Goal: Information Seeking & Learning: Learn about a topic

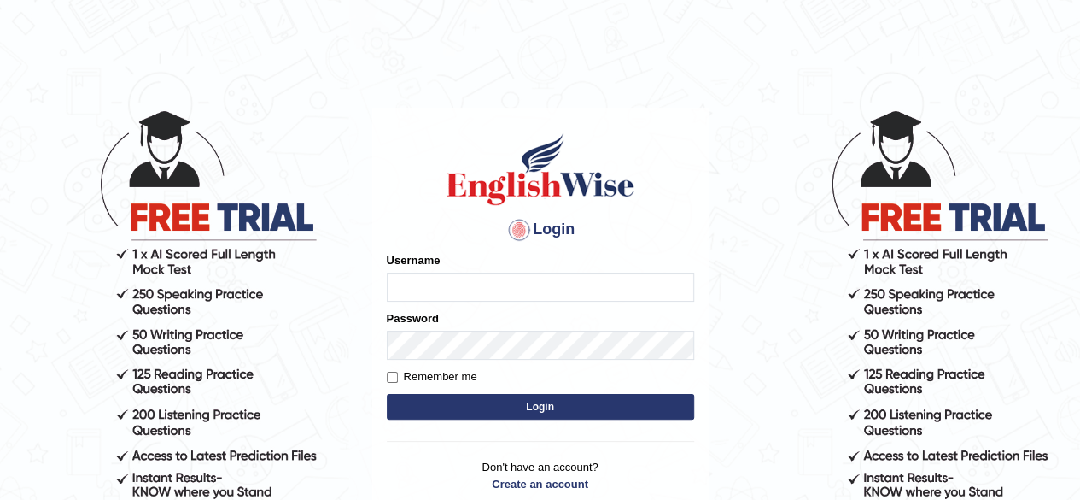
click at [400, 289] on input "Username" at bounding box center [540, 286] width 307 height 29
type input "0434920069"
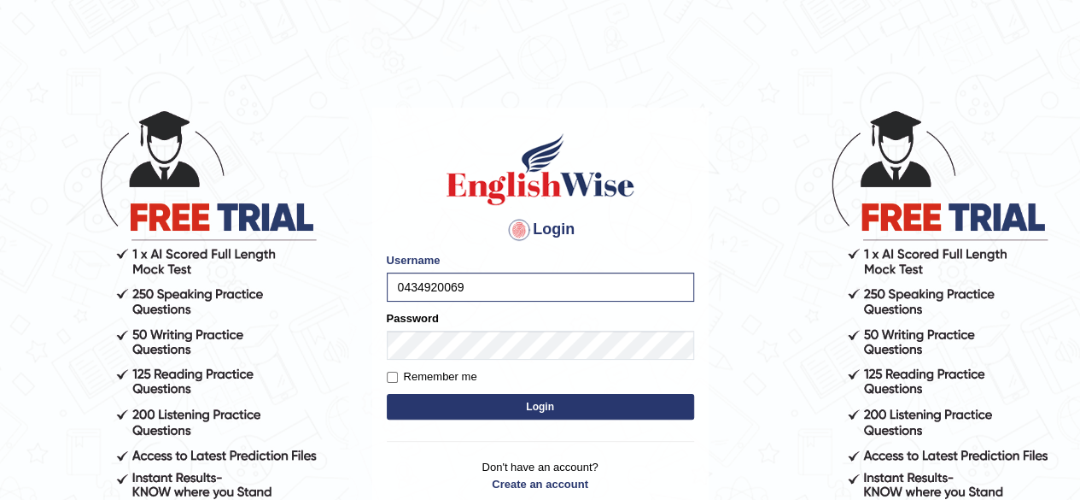
click at [427, 399] on button "Login" at bounding box center [540, 407] width 307 height 26
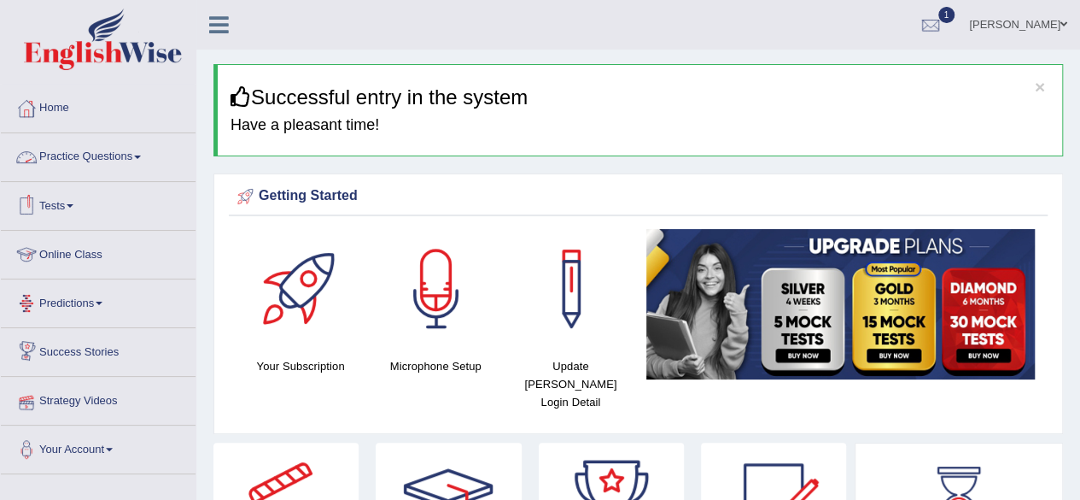
click at [95, 151] on link "Practice Questions" at bounding box center [98, 154] width 195 height 43
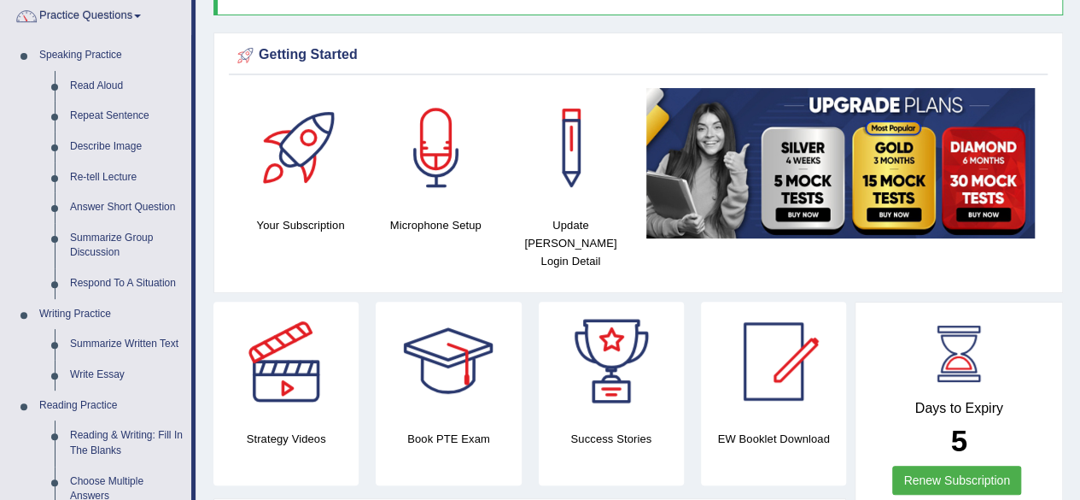
scroll to position [113, 0]
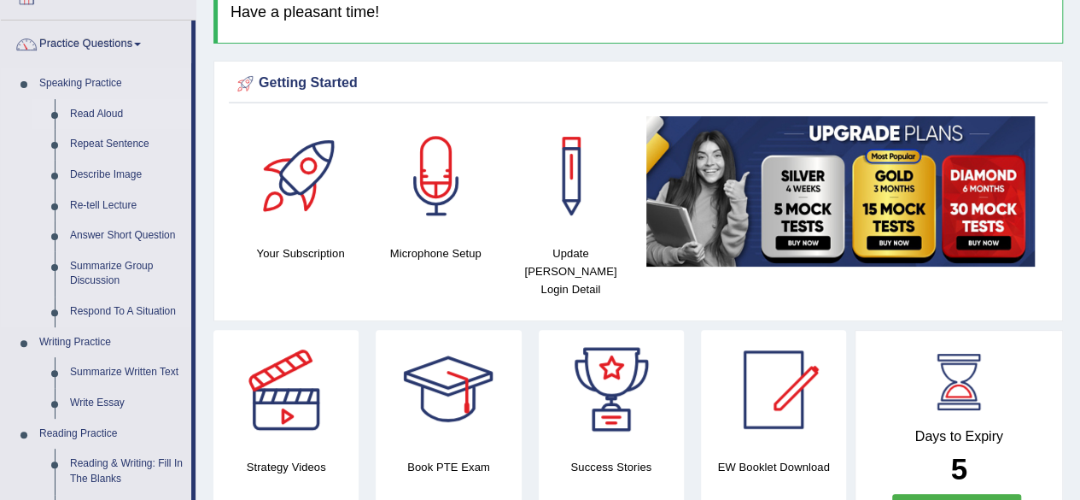
click at [106, 110] on link "Read Aloud" at bounding box center [126, 114] width 129 height 31
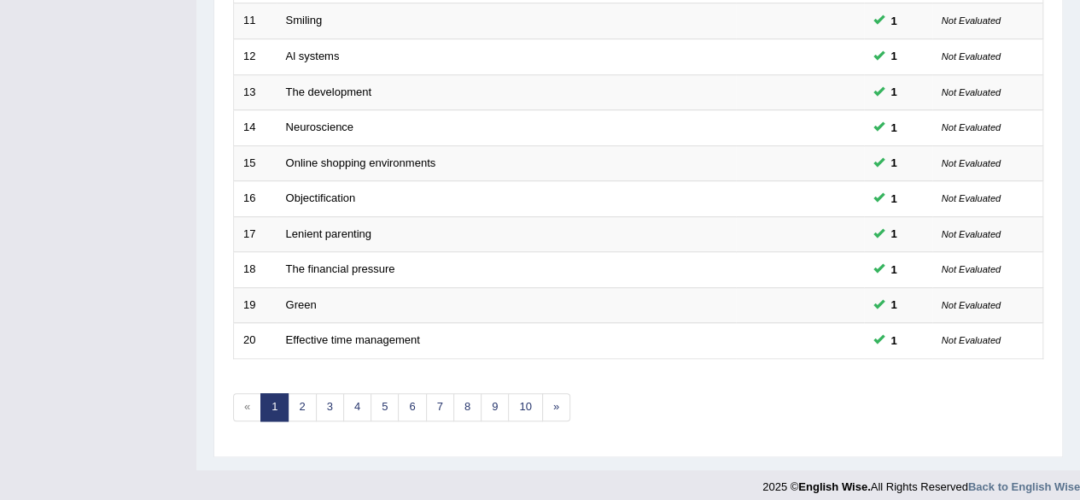
scroll to position [617, 0]
click at [529, 401] on link "10" at bounding box center [525, 409] width 34 height 28
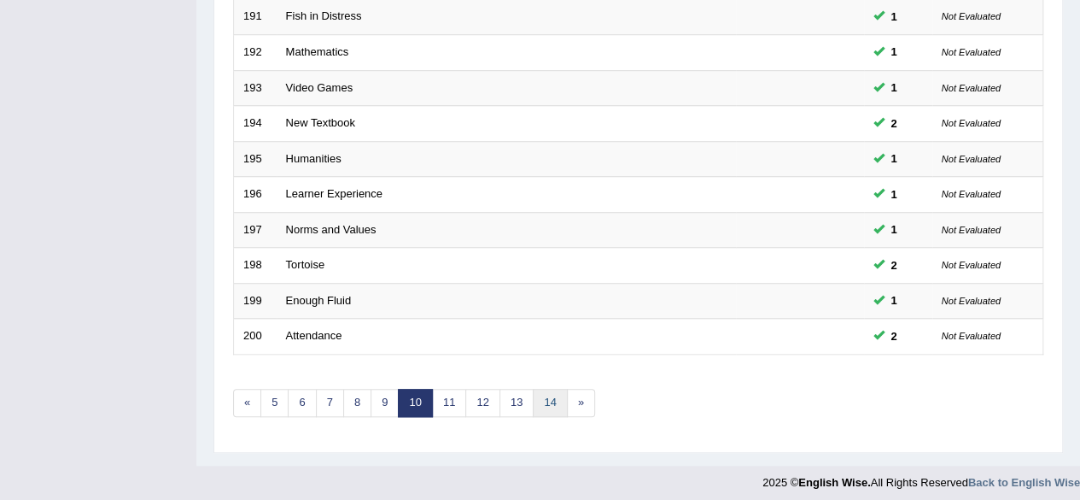
click at [541, 397] on link "14" at bounding box center [550, 403] width 34 height 28
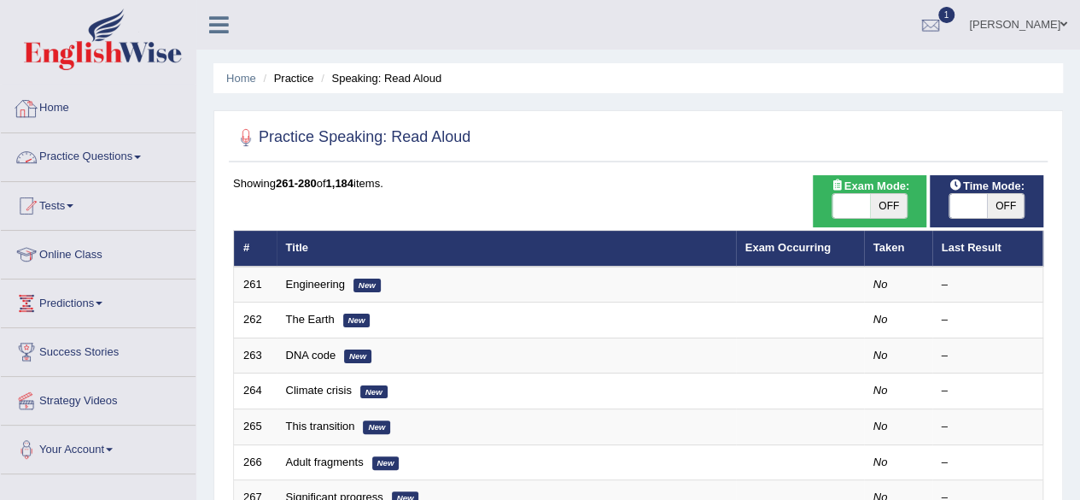
click at [66, 163] on link "Practice Questions" at bounding box center [98, 154] width 195 height 43
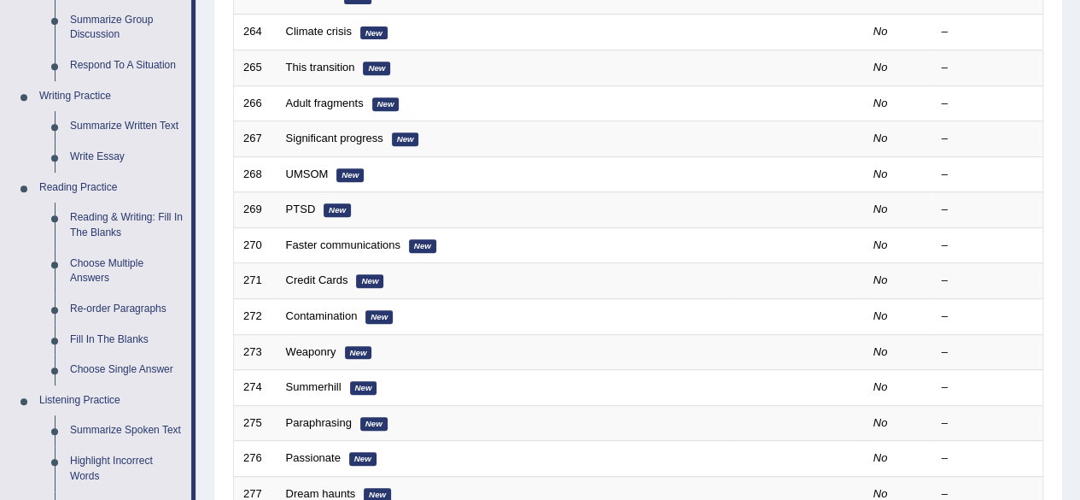
scroll to position [360, 0]
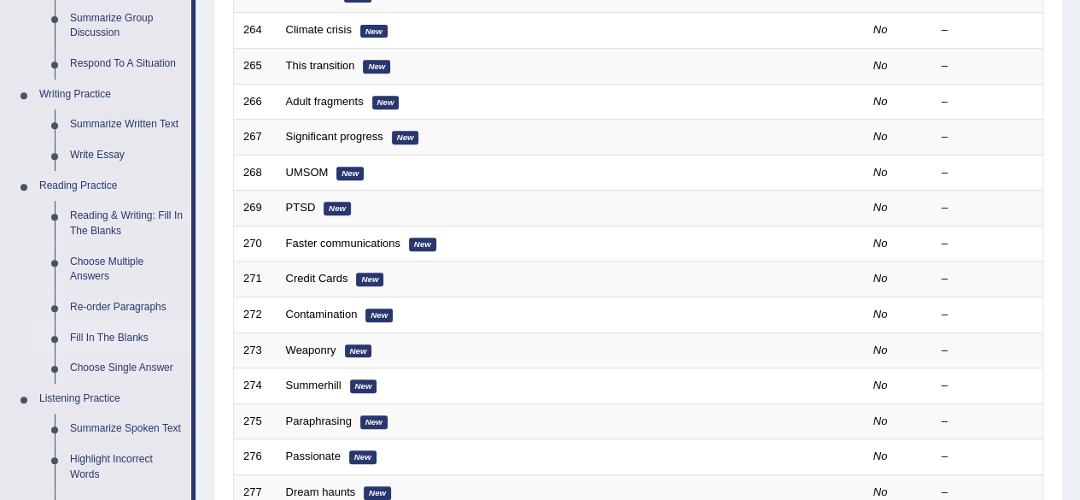
click at [107, 336] on link "Fill In The Blanks" at bounding box center [126, 338] width 129 height 31
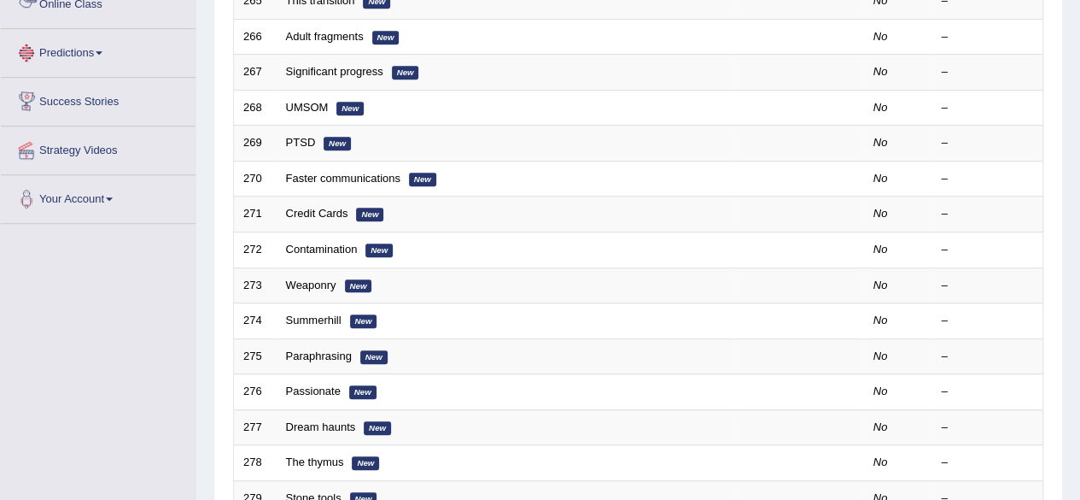
scroll to position [570, 0]
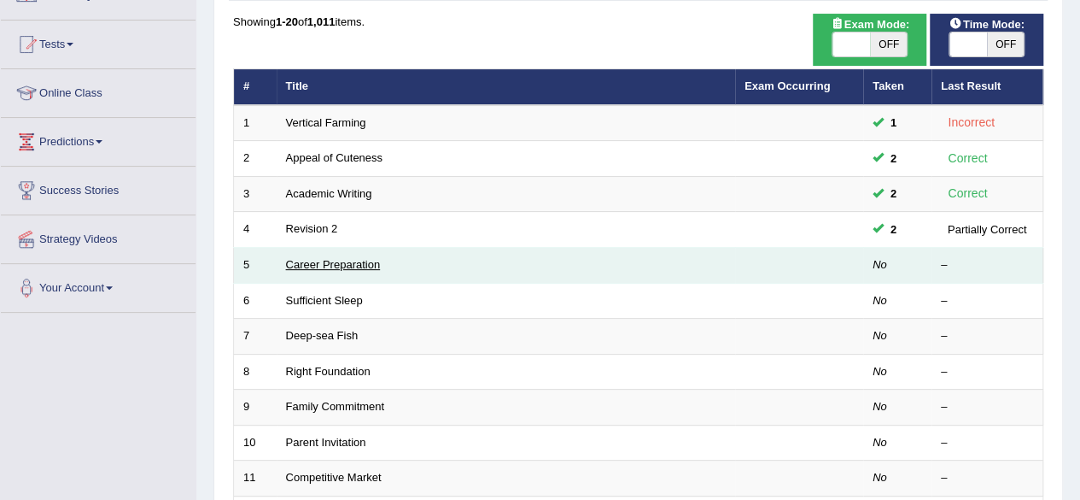
click at [360, 263] on link "Career Preparation" at bounding box center [333, 264] width 95 height 13
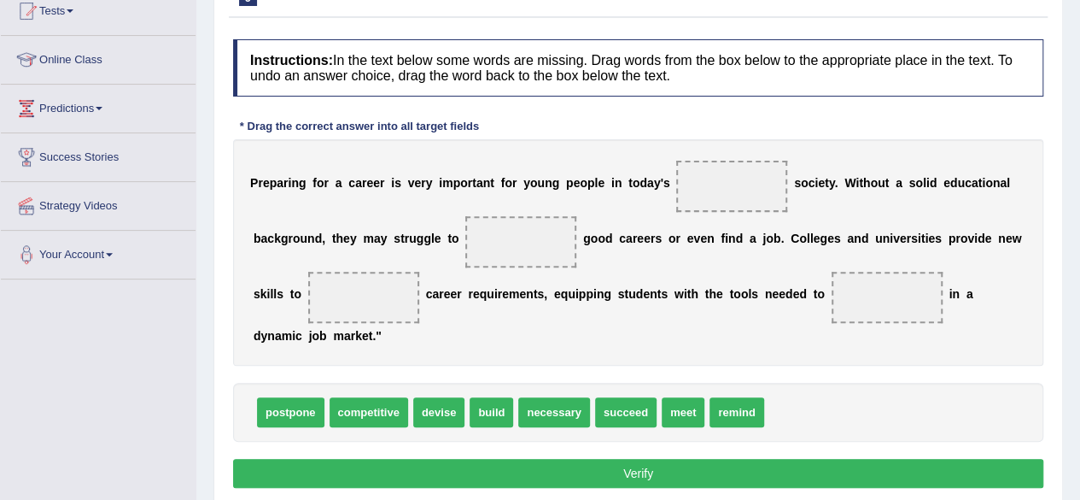
scroll to position [183, 0]
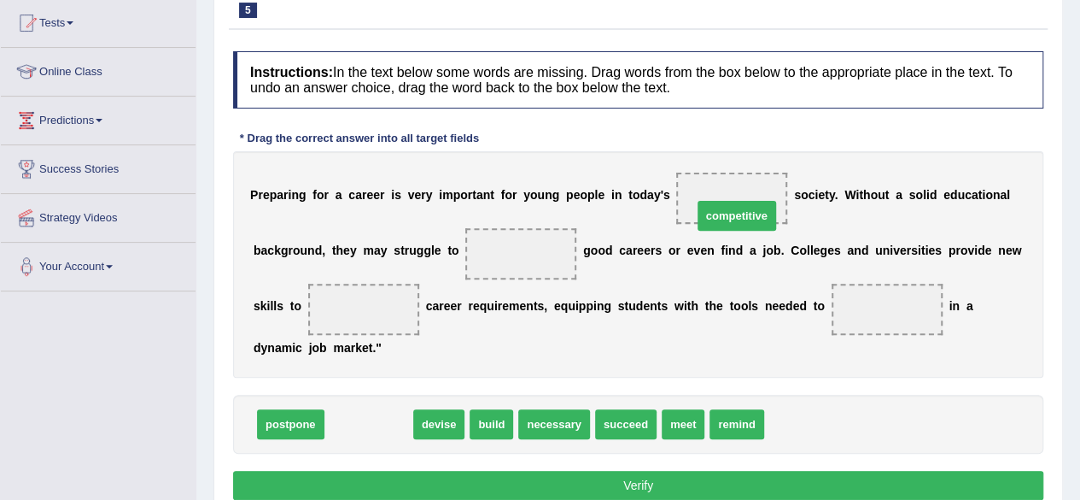
drag, startPoint x: 389, startPoint y: 422, endPoint x: 757, endPoint y: 214, distance: 422.5
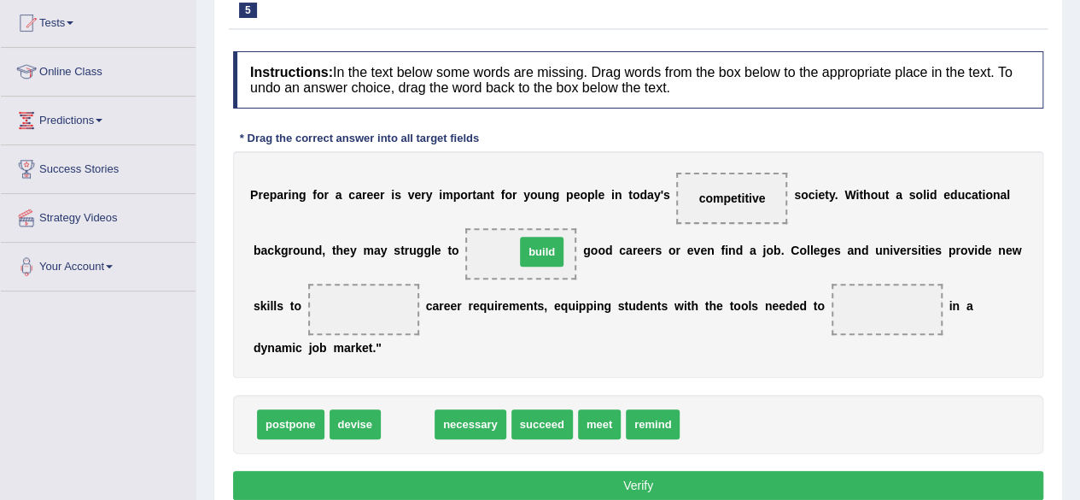
drag, startPoint x: 396, startPoint y: 428, endPoint x: 529, endPoint y: 259, distance: 215.3
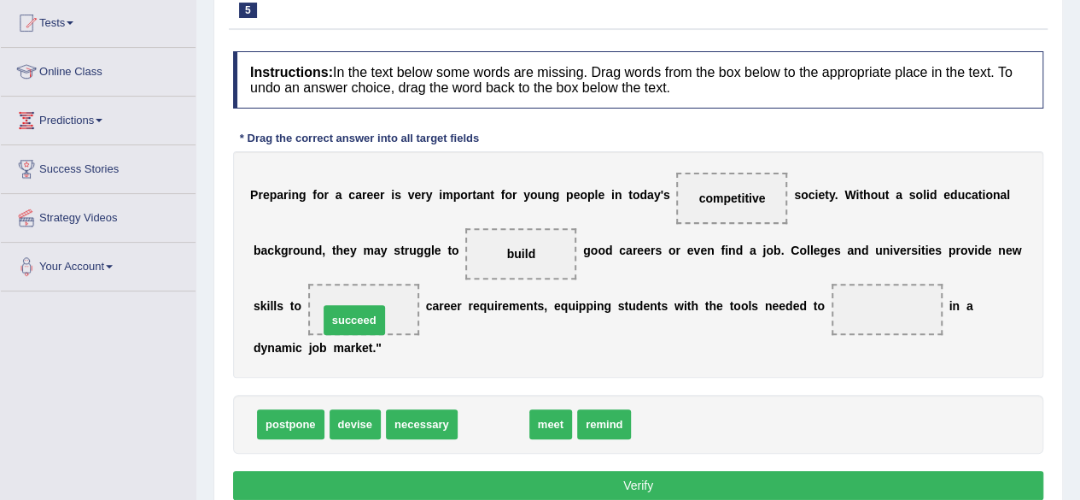
drag, startPoint x: 490, startPoint y: 428, endPoint x: 351, endPoint y: 324, distance: 173.9
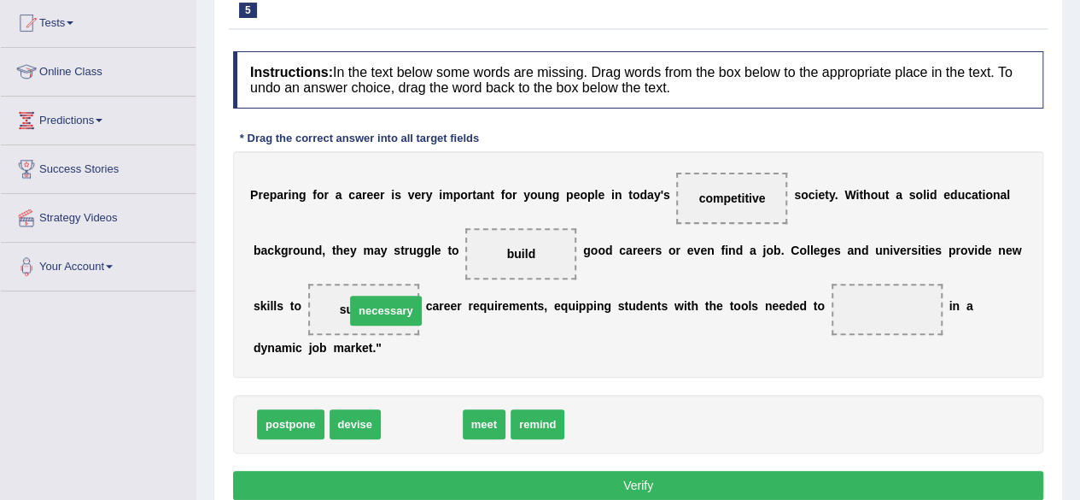
drag, startPoint x: 410, startPoint y: 422, endPoint x: 367, endPoint y: 307, distance: 122.9
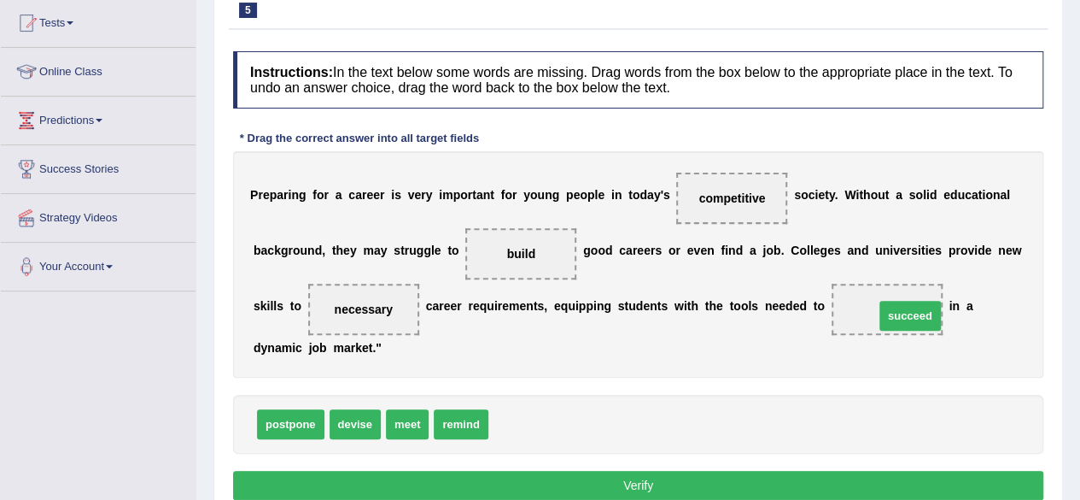
drag, startPoint x: 526, startPoint y: 424, endPoint x: 912, endPoint y: 315, distance: 400.9
click at [728, 477] on button "Verify" at bounding box center [638, 485] width 810 height 29
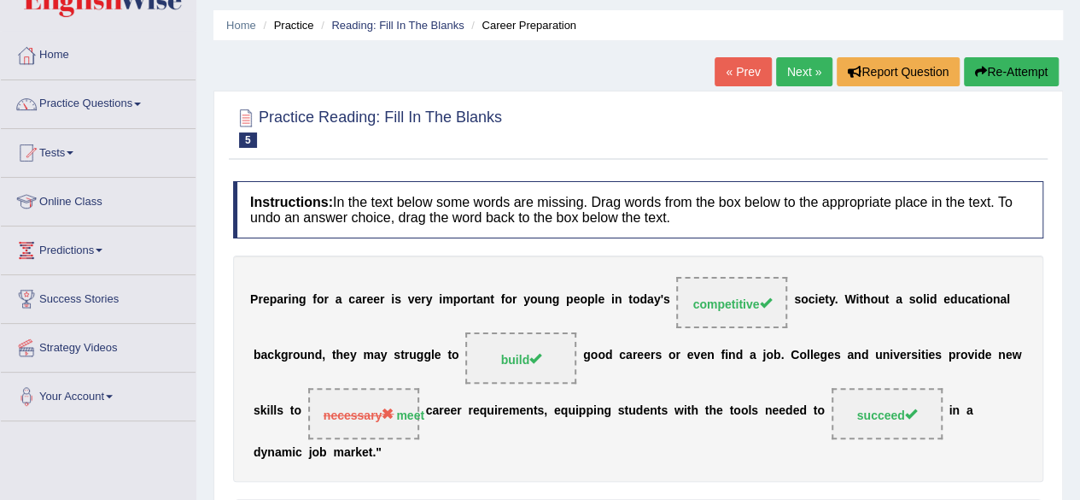
scroll to position [38, 0]
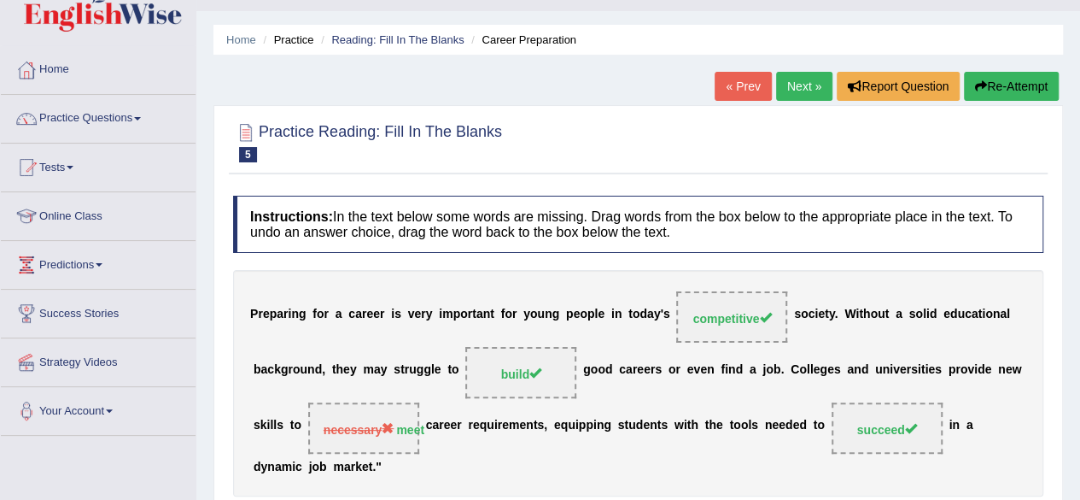
click at [815, 91] on link "Next »" at bounding box center [804, 86] width 56 height 29
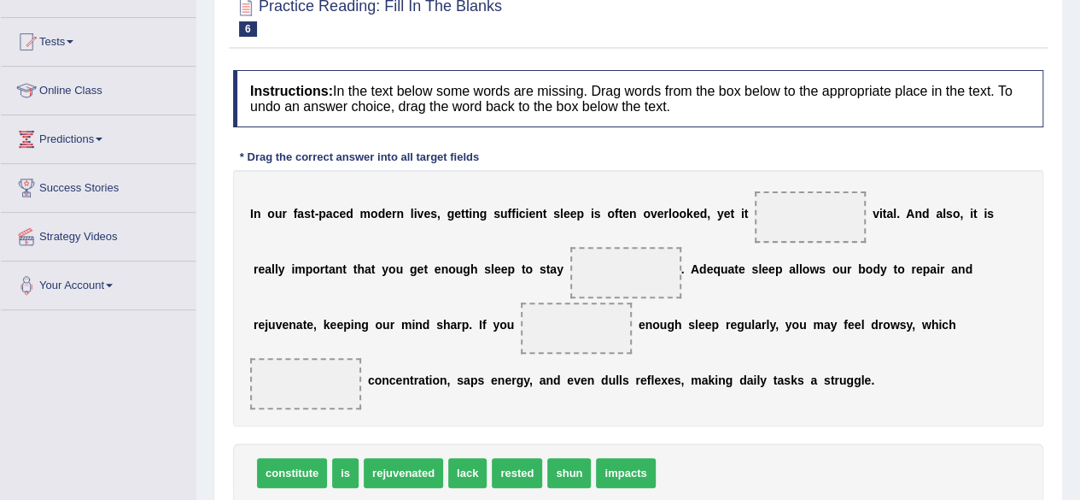
scroll to position [173, 0]
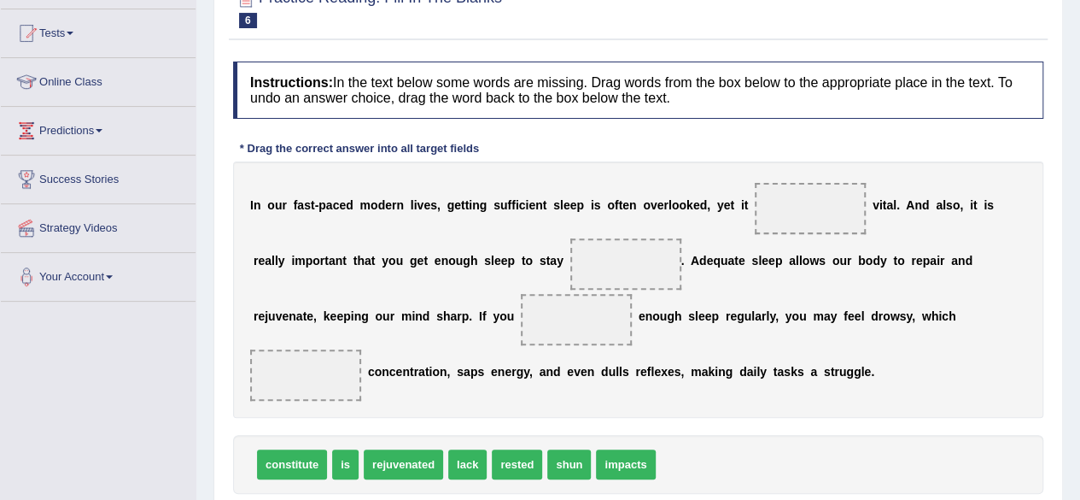
drag, startPoint x: 0, startPoint y: 0, endPoint x: 1092, endPoint y: 290, distance: 1130.2
click at [1079, 290] on html "Toggle navigation Home Practice Questions Speaking Practice Read Aloud Repeat S…" at bounding box center [540, 77] width 1080 height 500
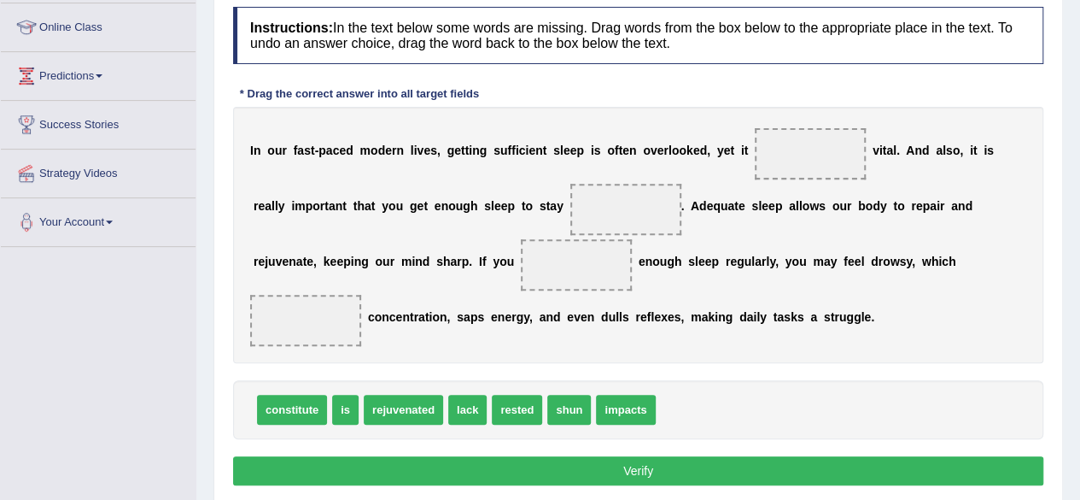
scroll to position [222, 0]
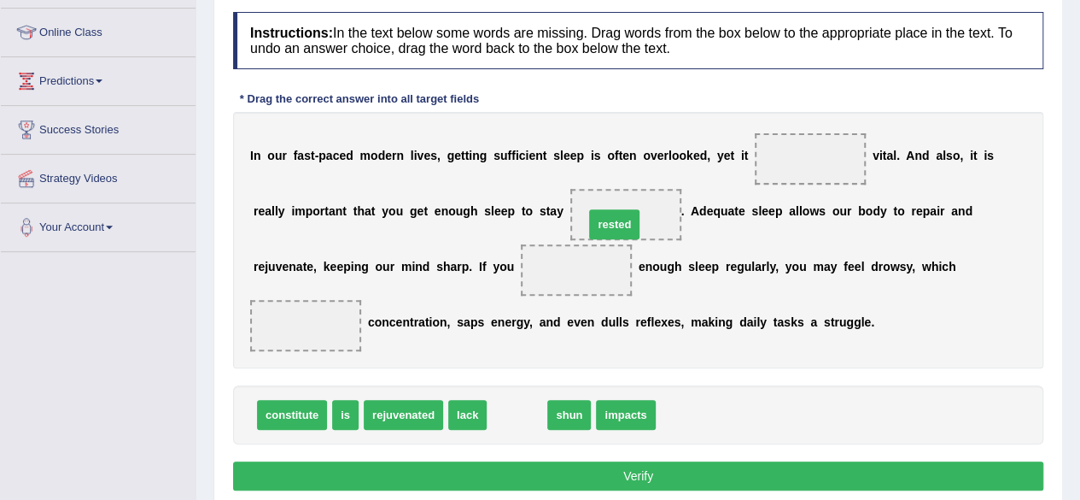
drag, startPoint x: 516, startPoint y: 406, endPoint x: 613, endPoint y: 218, distance: 212.4
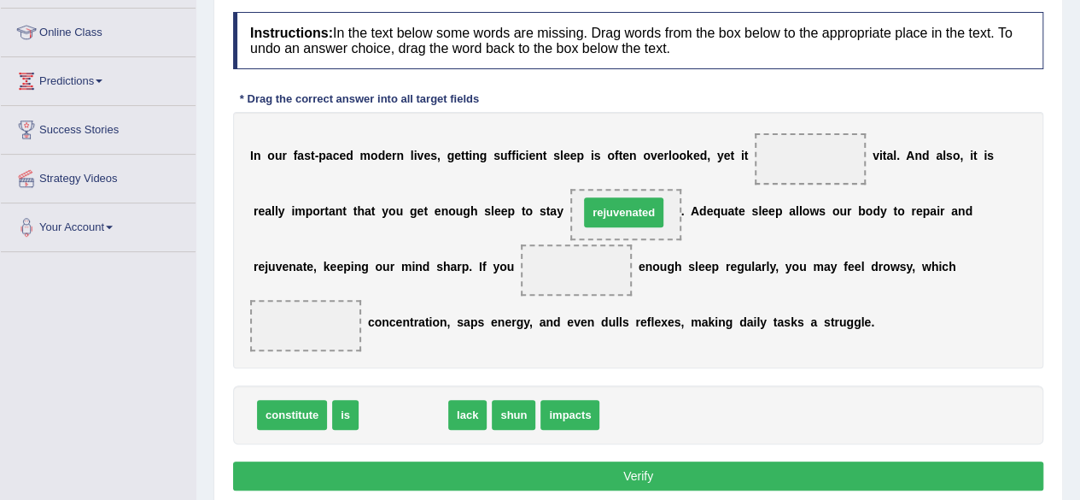
drag, startPoint x: 434, startPoint y: 405, endPoint x: 654, endPoint y: 204, distance: 298.0
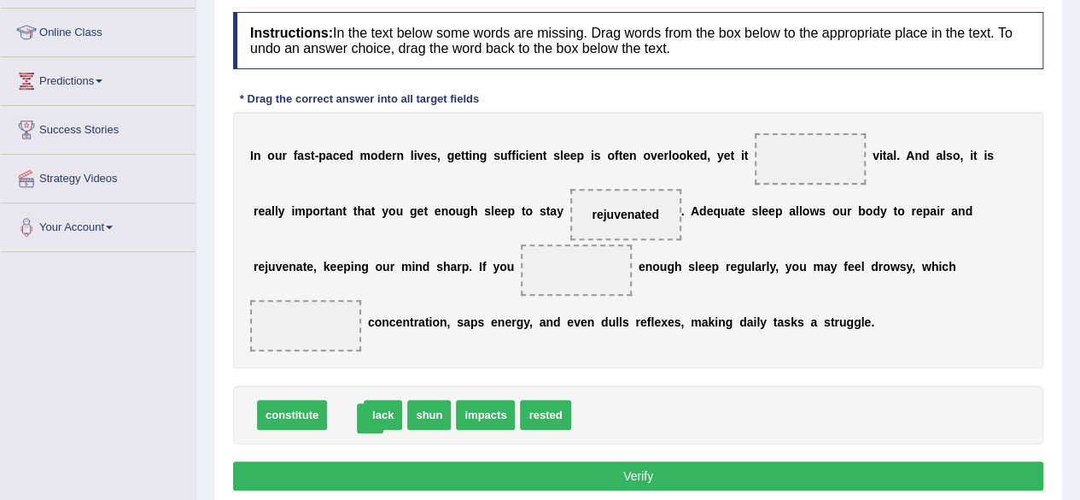
drag, startPoint x: 344, startPoint y: 411, endPoint x: 362, endPoint y: 412, distance: 18.0
drag, startPoint x: 360, startPoint y: 414, endPoint x: 591, endPoint y: 260, distance: 277.1
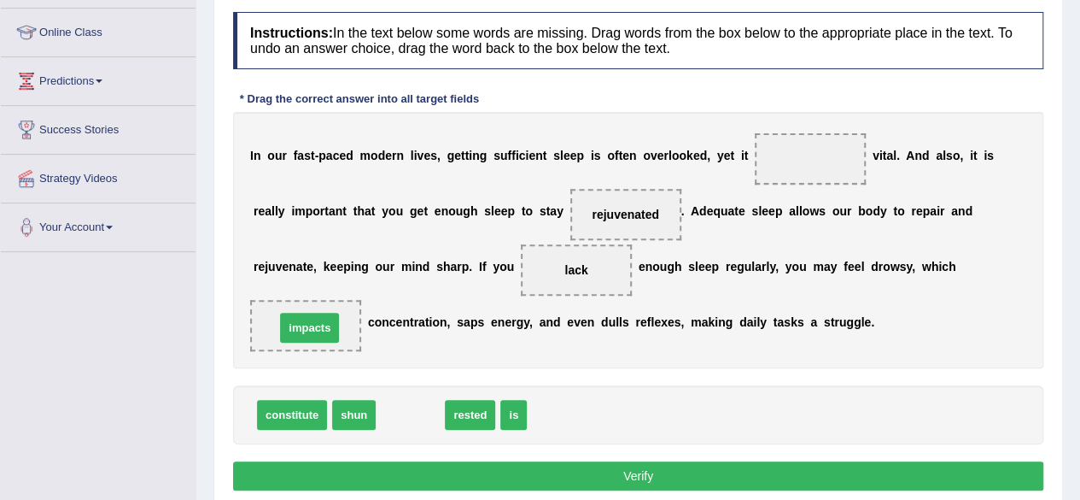
drag, startPoint x: 412, startPoint y: 407, endPoint x: 311, endPoint y: 321, distance: 132.6
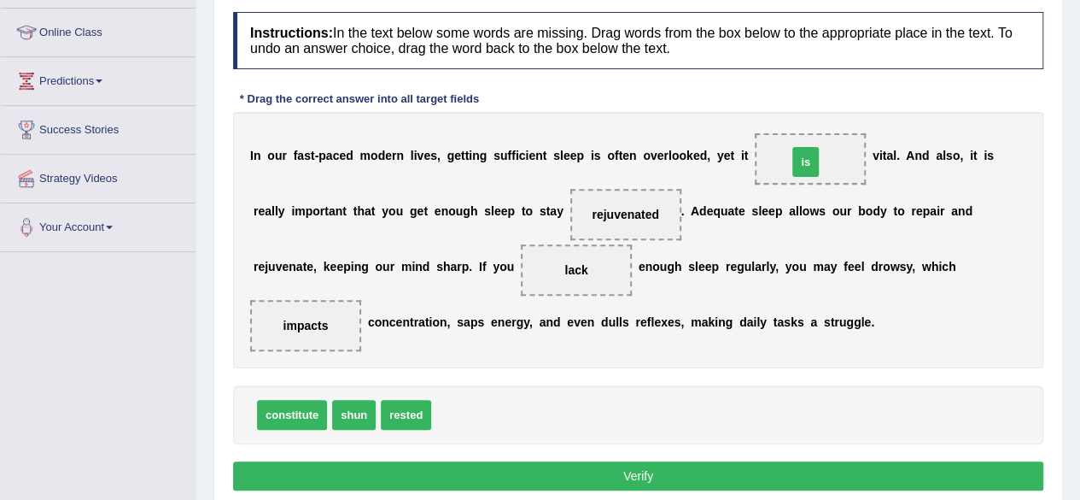
drag, startPoint x: 444, startPoint y: 411, endPoint x: 799, endPoint y: 158, distance: 436.0
click at [667, 474] on button "Verify" at bounding box center [638, 475] width 810 height 29
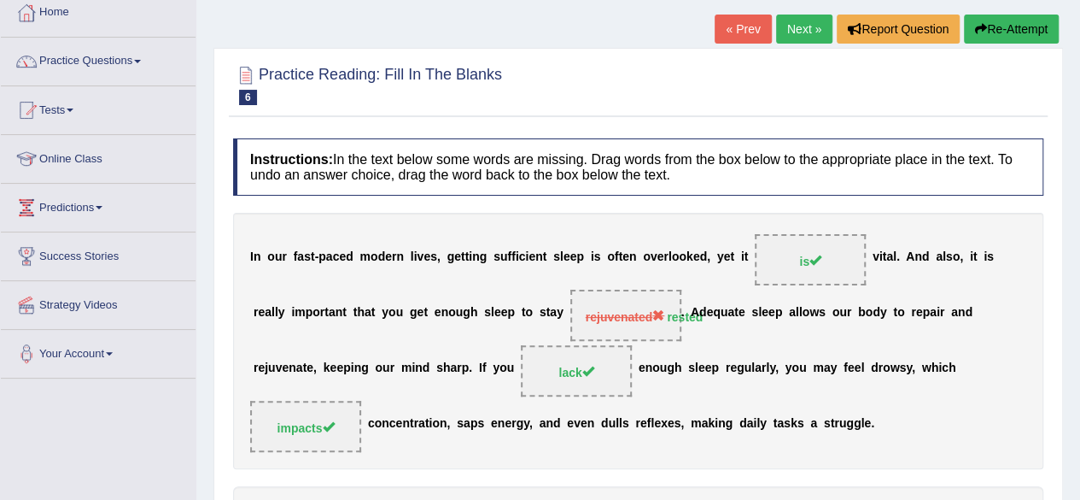
scroll to position [92, 0]
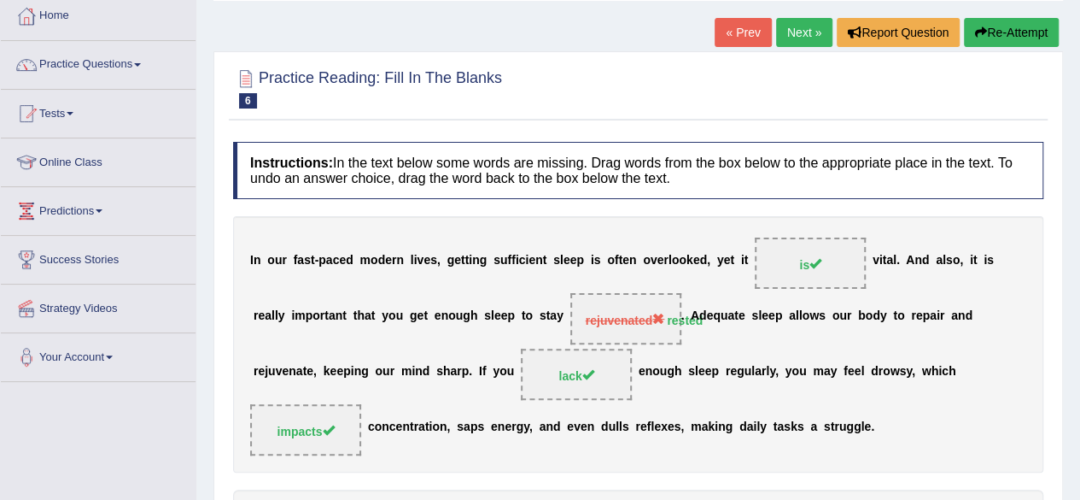
click at [781, 37] on link "Next »" at bounding box center [804, 32] width 56 height 29
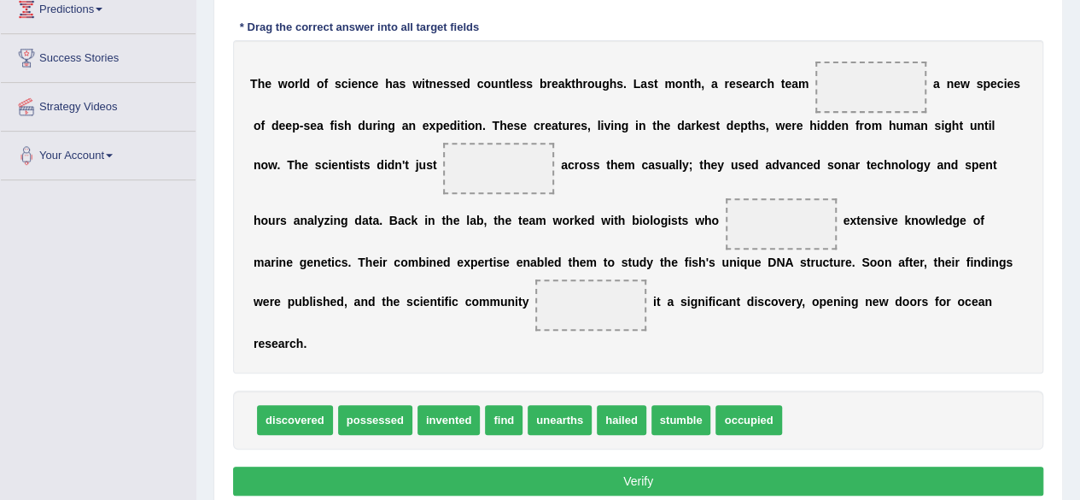
scroll to position [303, 0]
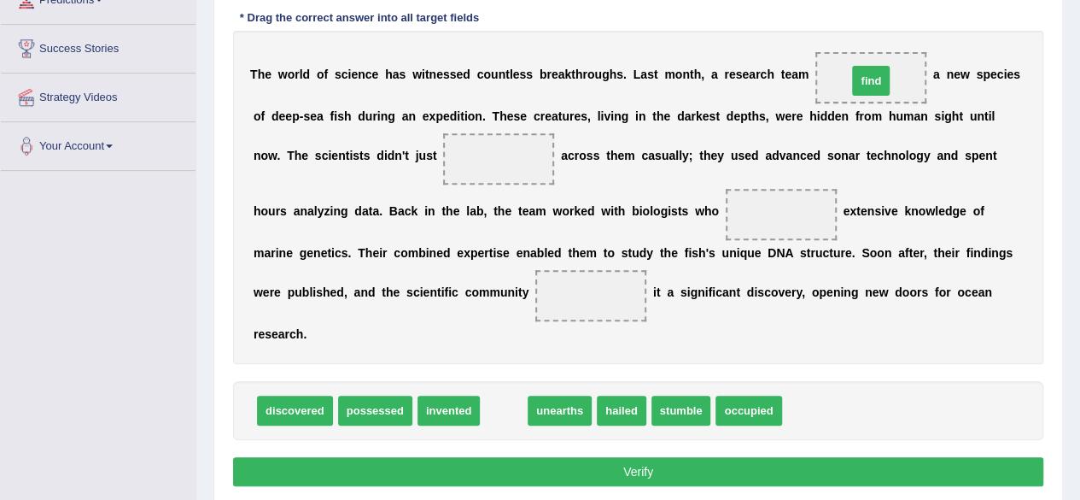
drag, startPoint x: 497, startPoint y: 406, endPoint x: 863, endPoint y: 51, distance: 510.3
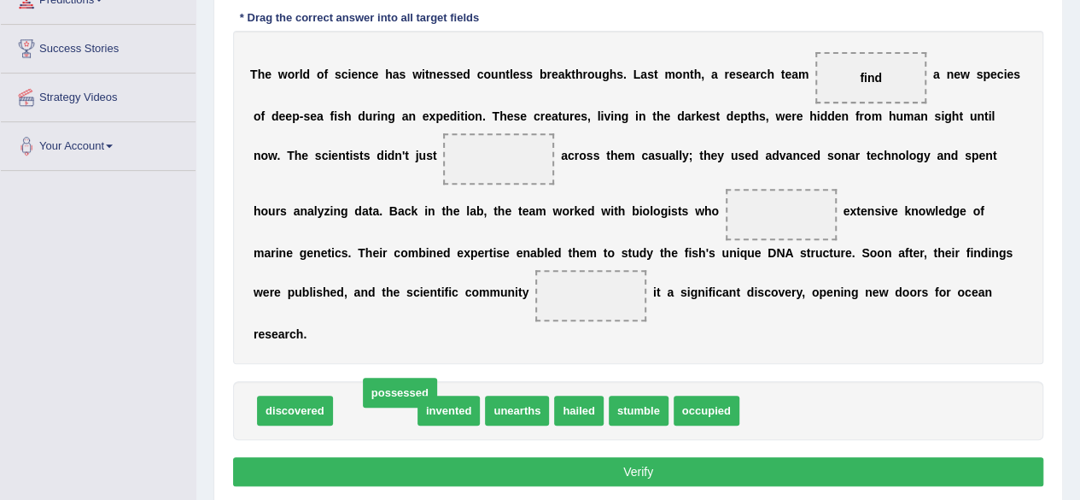
drag, startPoint x: 375, startPoint y: 409, endPoint x: 400, endPoint y: 390, distance: 31.1
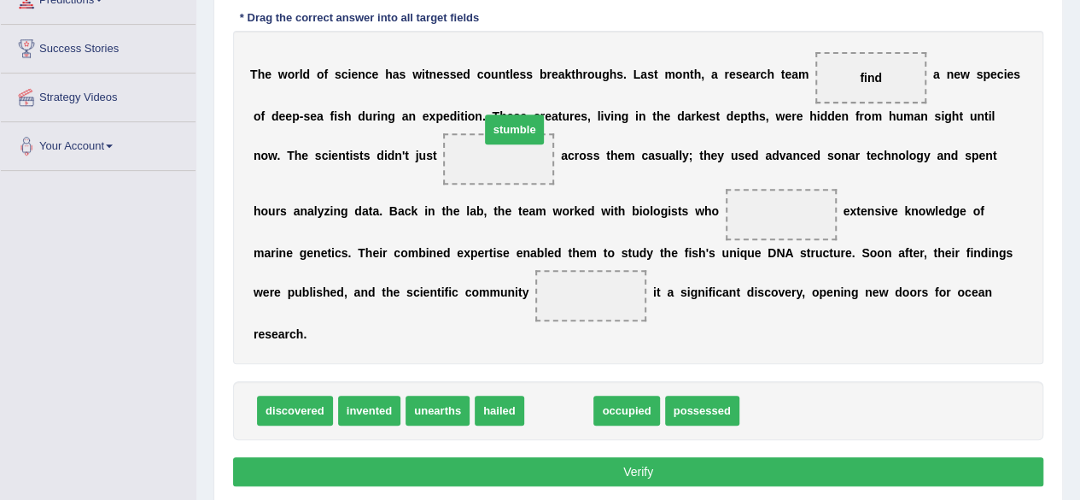
drag, startPoint x: 557, startPoint y: 404, endPoint x: 512, endPoint y: 122, distance: 285.3
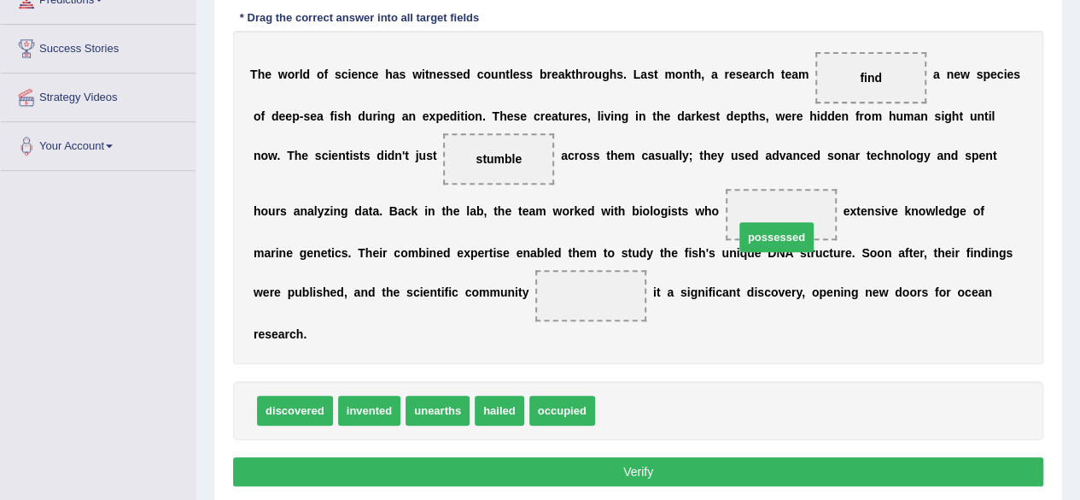
drag, startPoint x: 627, startPoint y: 410, endPoint x: 765, endPoint y: 237, distance: 221.8
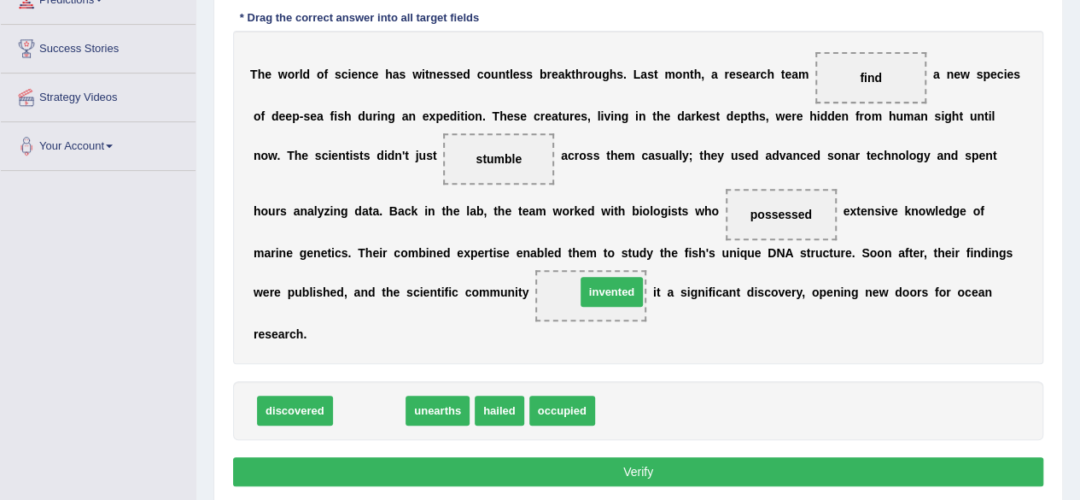
drag, startPoint x: 376, startPoint y: 403, endPoint x: 618, endPoint y: 284, distance: 270.0
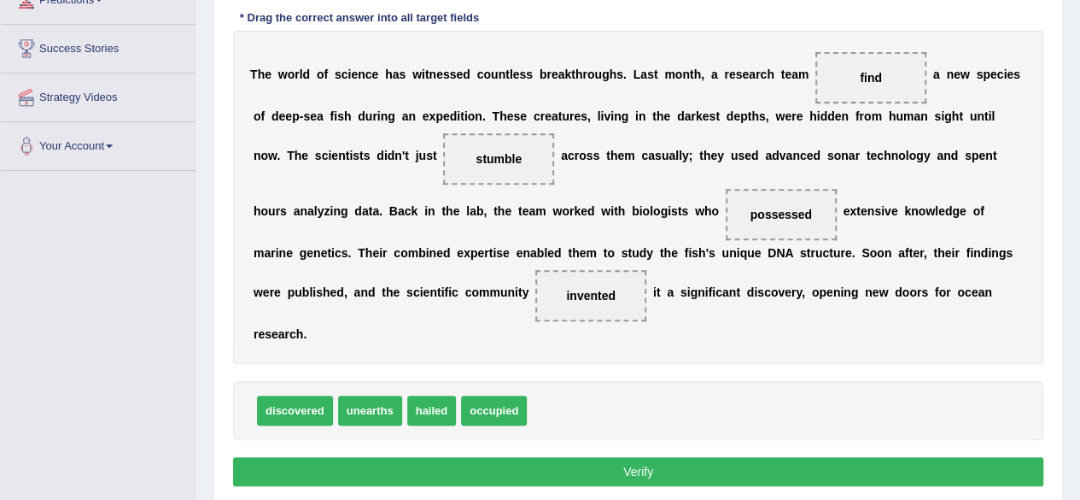
click at [636, 466] on button "Verify" at bounding box center [638, 471] width 810 height 29
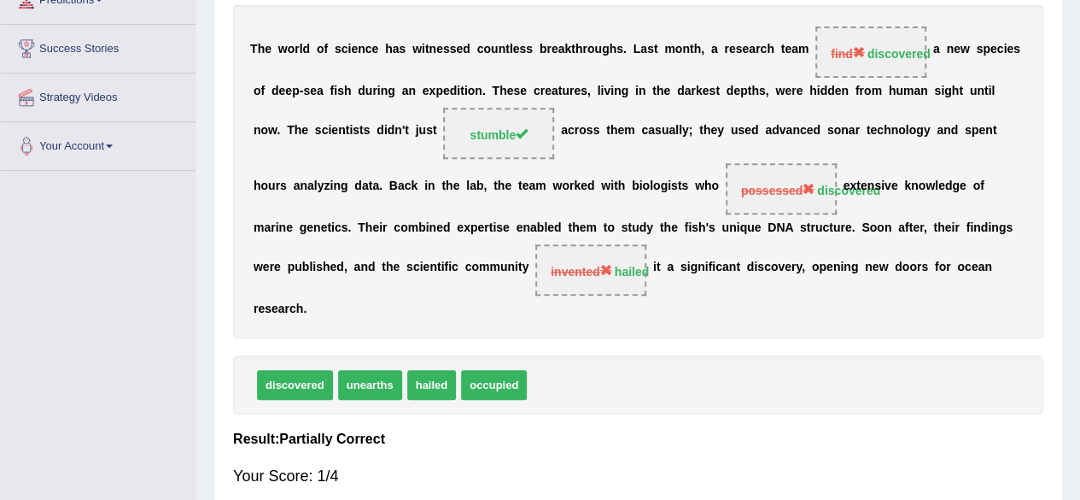
drag, startPoint x: 1077, startPoint y: 260, endPoint x: 1069, endPoint y: 198, distance: 62.8
click at [1069, 198] on div "Home Practice Reading: Fill In The Blanks Deep-sea Fish « Prev Next » Report Qu…" at bounding box center [638, 124] width 884 height 854
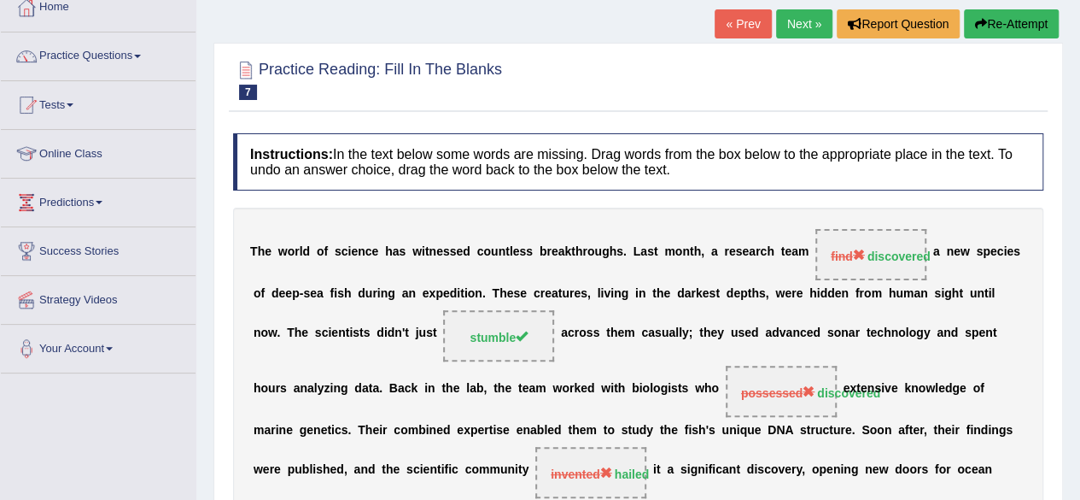
scroll to position [97, 0]
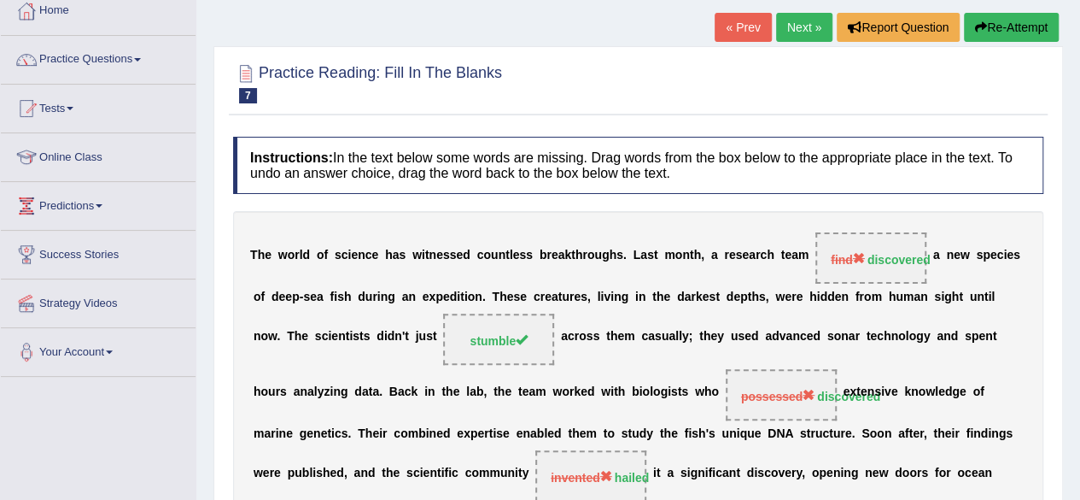
click at [1015, 25] on button "Re-Attempt" at bounding box center [1011, 27] width 95 height 29
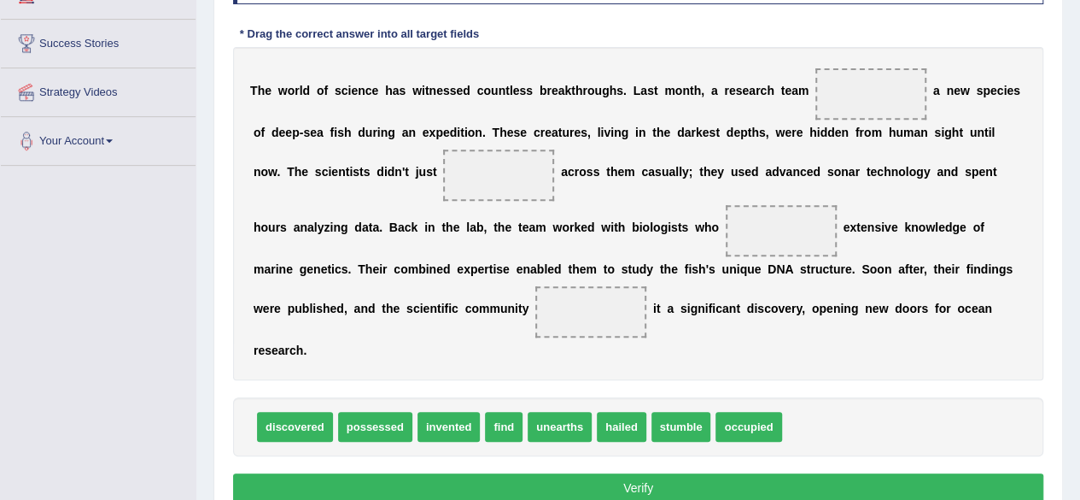
scroll to position [307, 0]
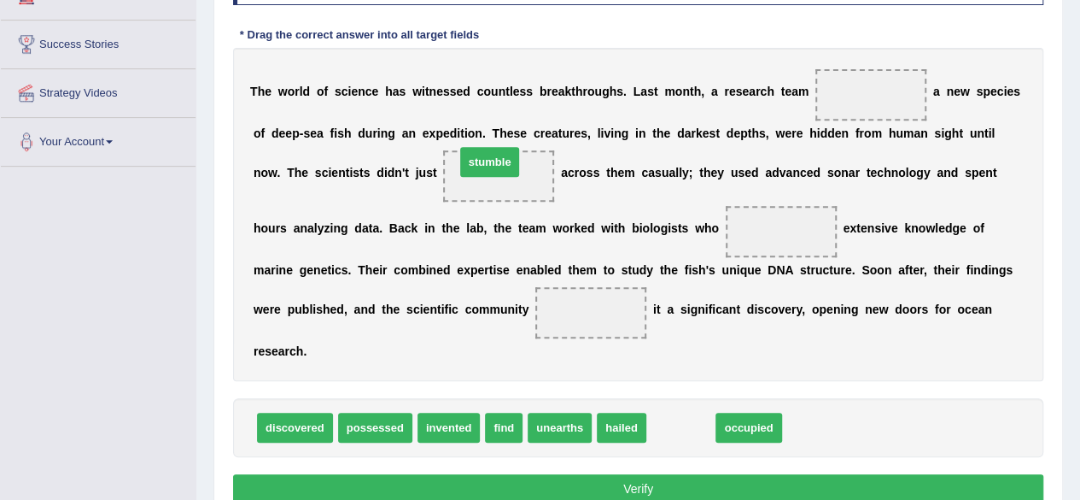
drag, startPoint x: 692, startPoint y: 422, endPoint x: 504, endPoint y: 158, distance: 323.9
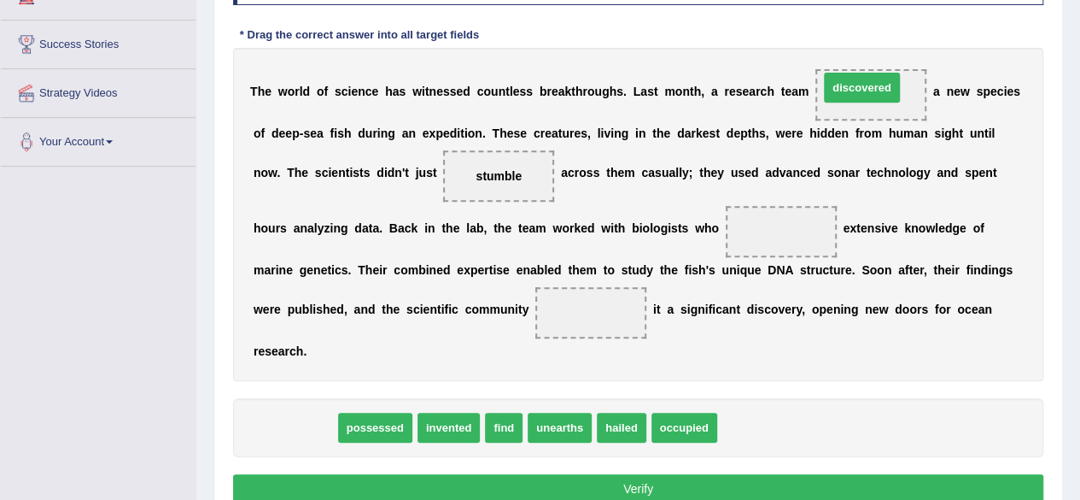
drag, startPoint x: 299, startPoint y: 428, endPoint x: 865, endPoint y: 85, distance: 662.1
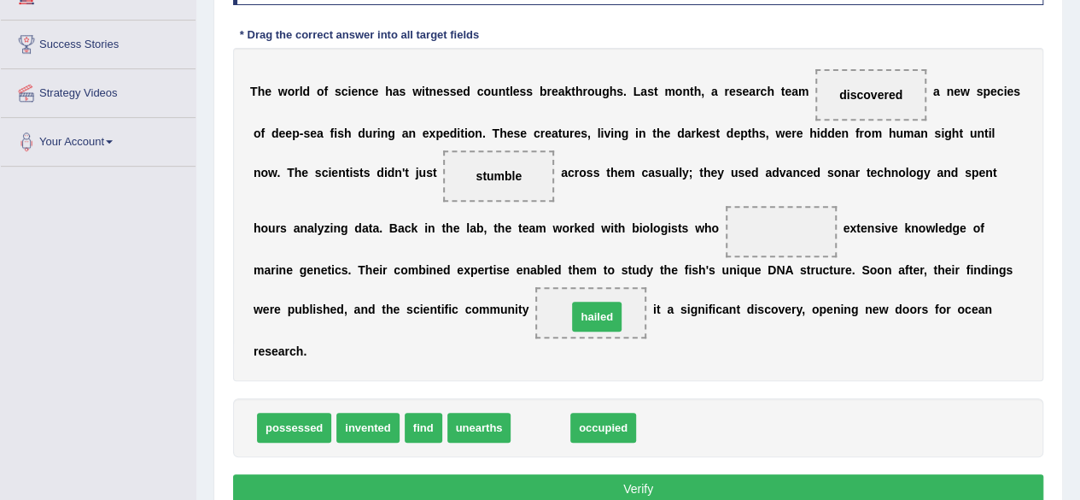
drag, startPoint x: 536, startPoint y: 424, endPoint x: 593, endPoint y: 313, distance: 124.5
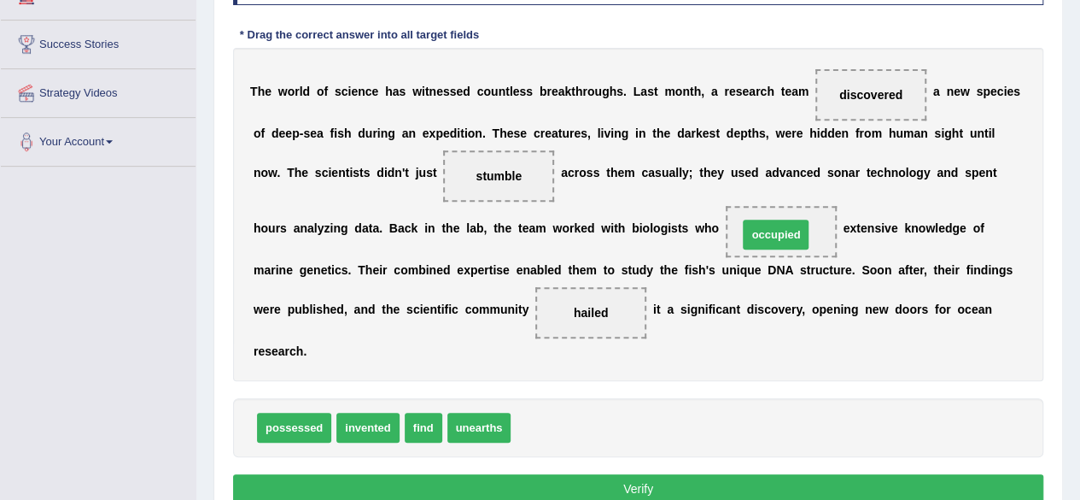
drag, startPoint x: 543, startPoint y: 423, endPoint x: 772, endPoint y: 235, distance: 296.1
click at [637, 481] on button "Verify" at bounding box center [638, 488] width 810 height 29
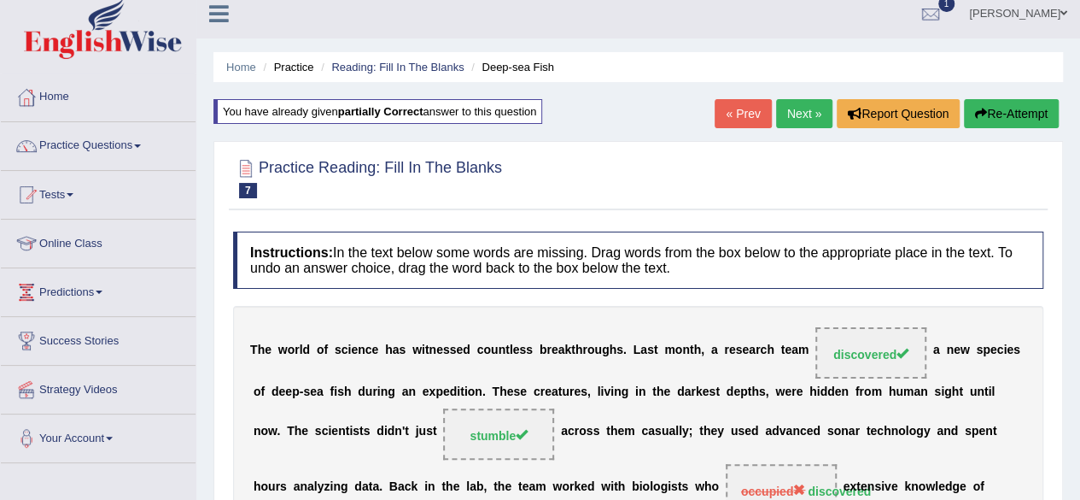
scroll to position [0, 0]
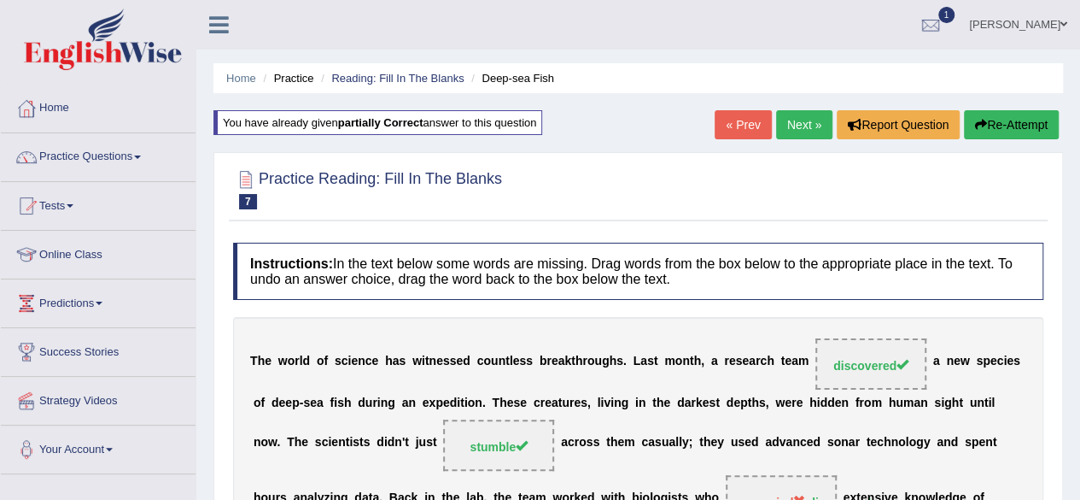
click at [796, 132] on link "Next »" at bounding box center [804, 124] width 56 height 29
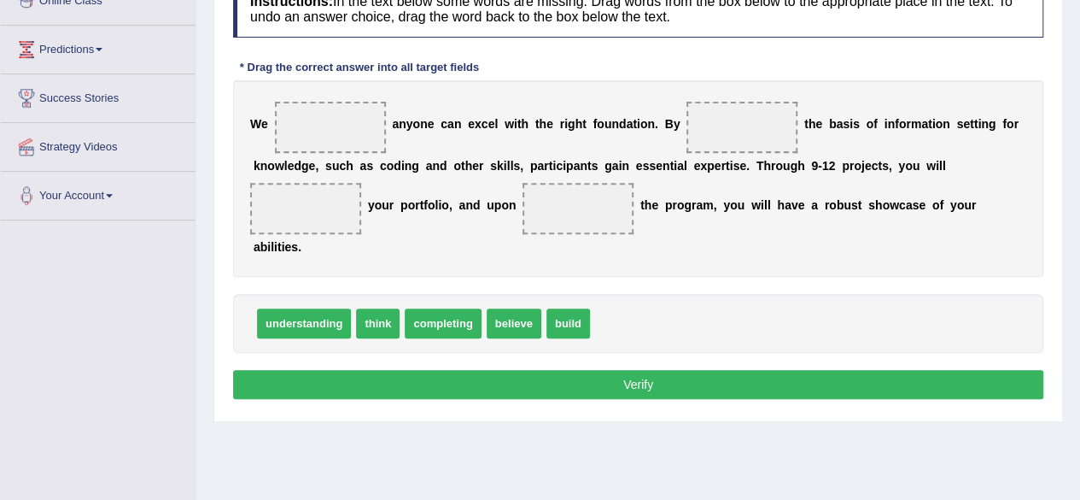
scroll to position [257, 0]
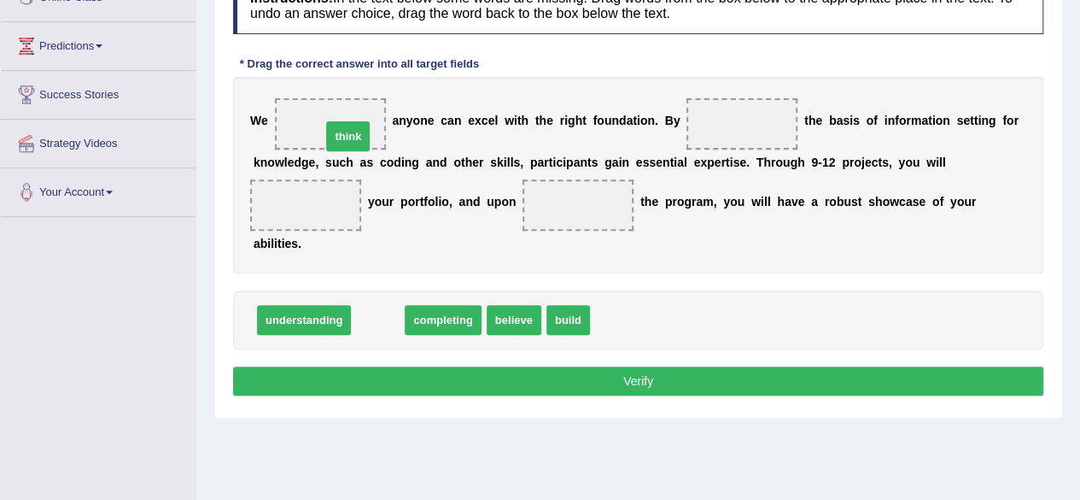
drag, startPoint x: 375, startPoint y: 313, endPoint x: 345, endPoint y: 126, distance: 190.2
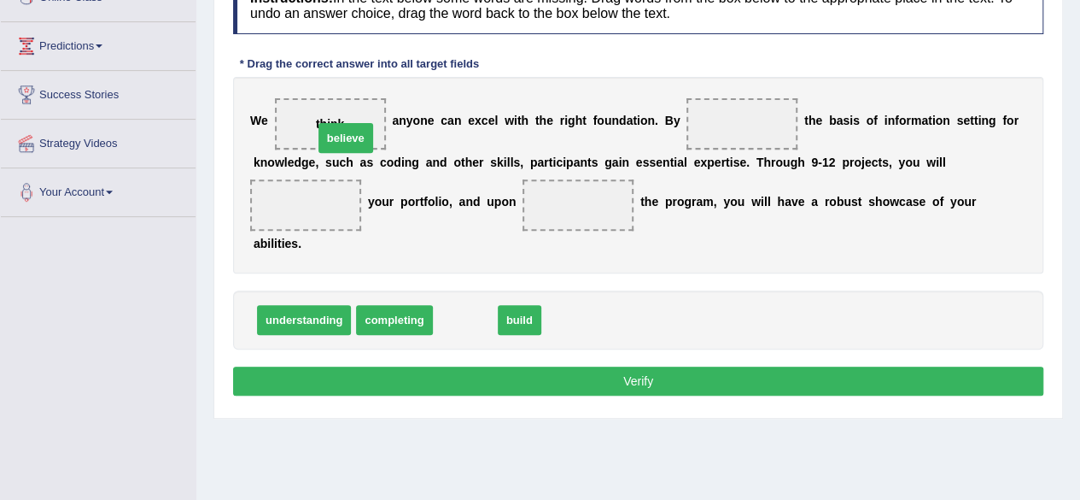
drag, startPoint x: 471, startPoint y: 315, endPoint x: 347, endPoint y: 127, distance: 225.5
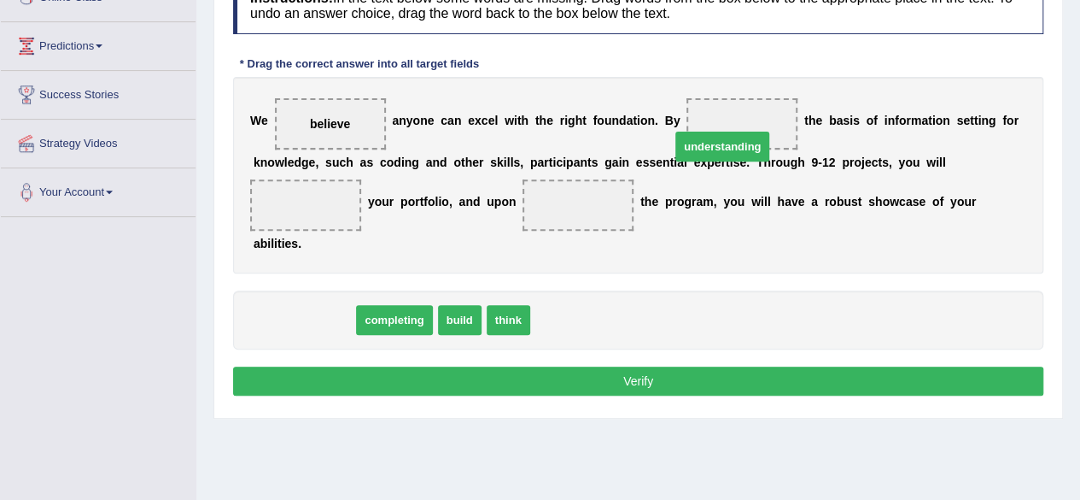
drag, startPoint x: 325, startPoint y: 315, endPoint x: 752, endPoint y: 129, distance: 465.8
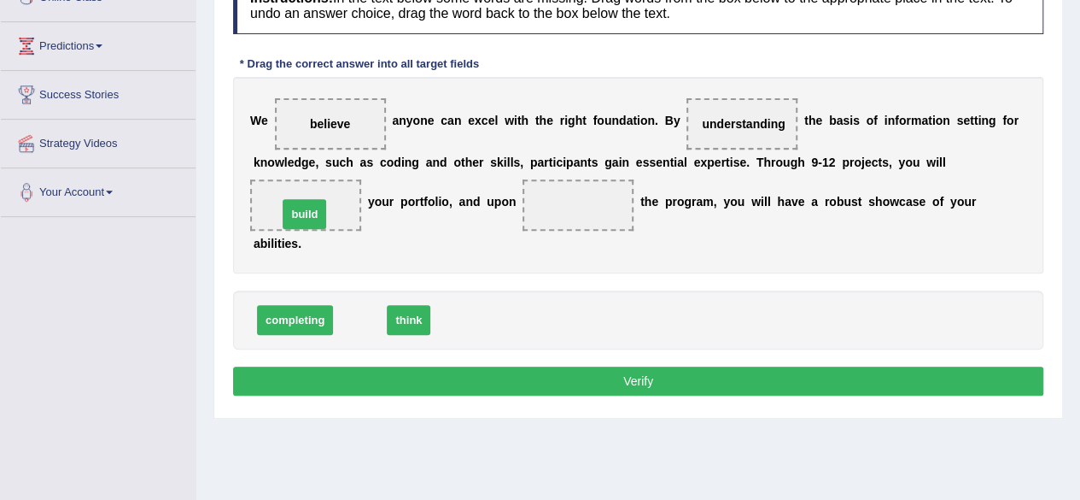
drag, startPoint x: 350, startPoint y: 309, endPoint x: 292, endPoint y: 197, distance: 126.0
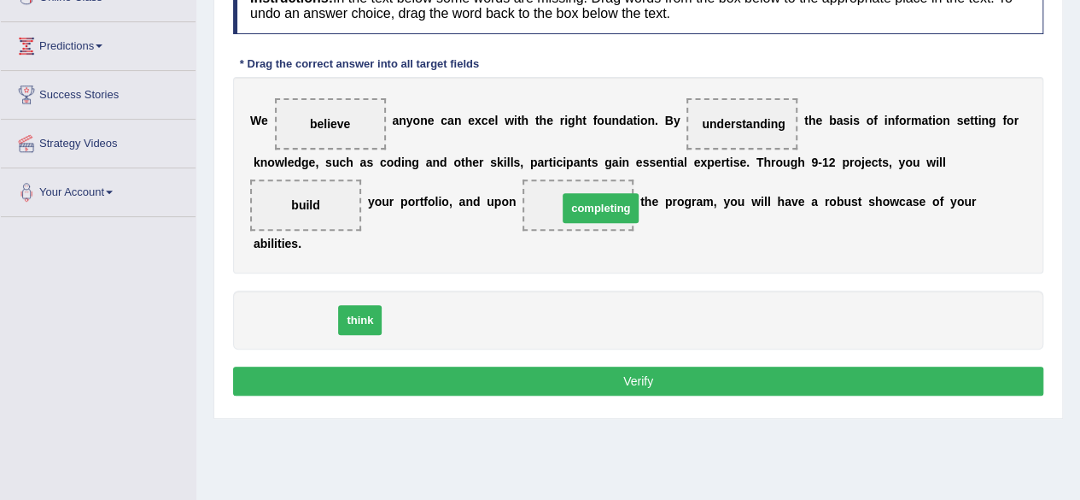
drag, startPoint x: 319, startPoint y: 314, endPoint x: 630, endPoint y: 202, distance: 330.4
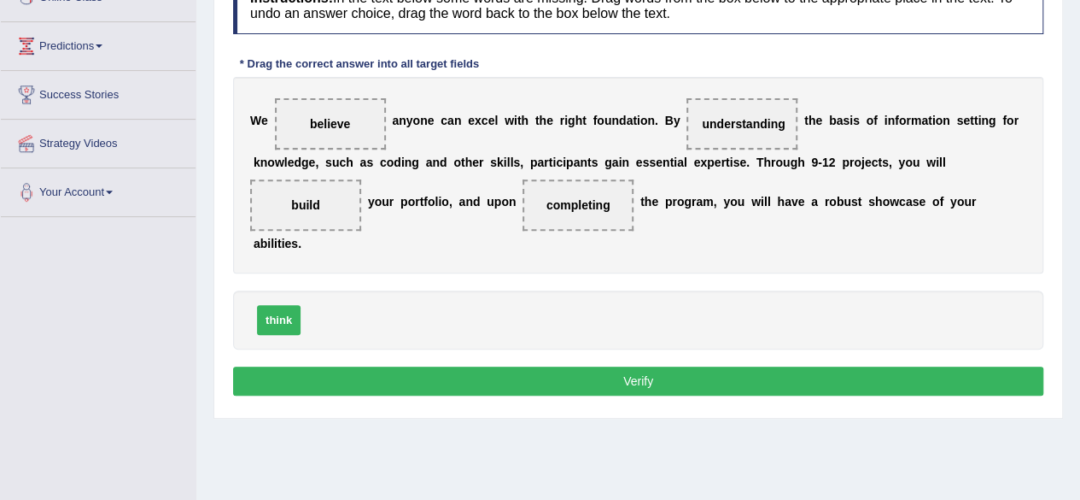
click at [633, 377] on button "Verify" at bounding box center [638, 380] width 810 height 29
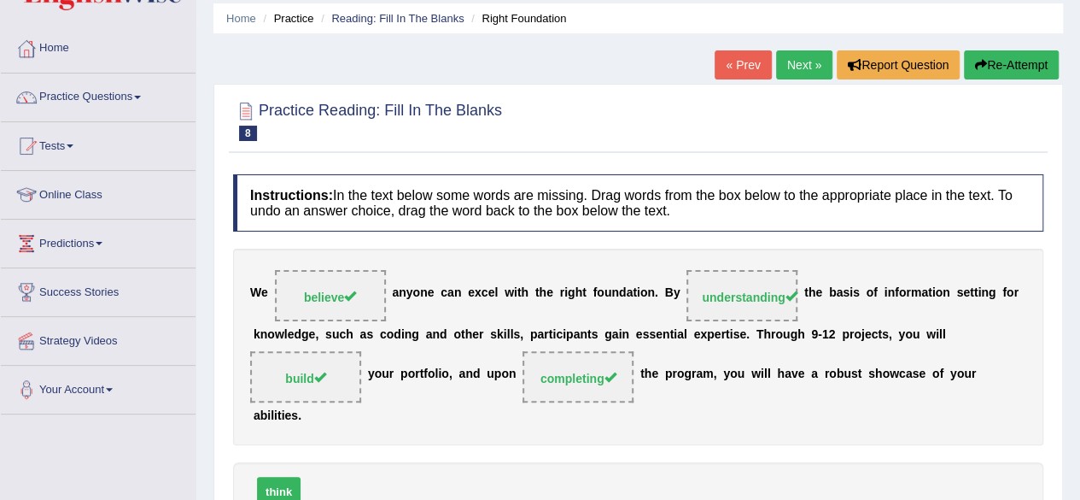
scroll to position [62, 0]
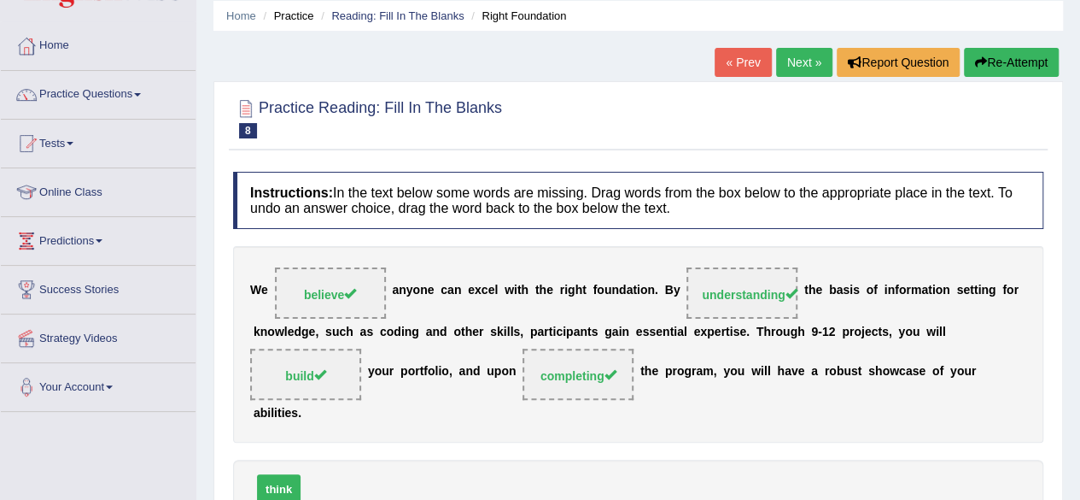
click at [806, 64] on link "Next »" at bounding box center [804, 62] width 56 height 29
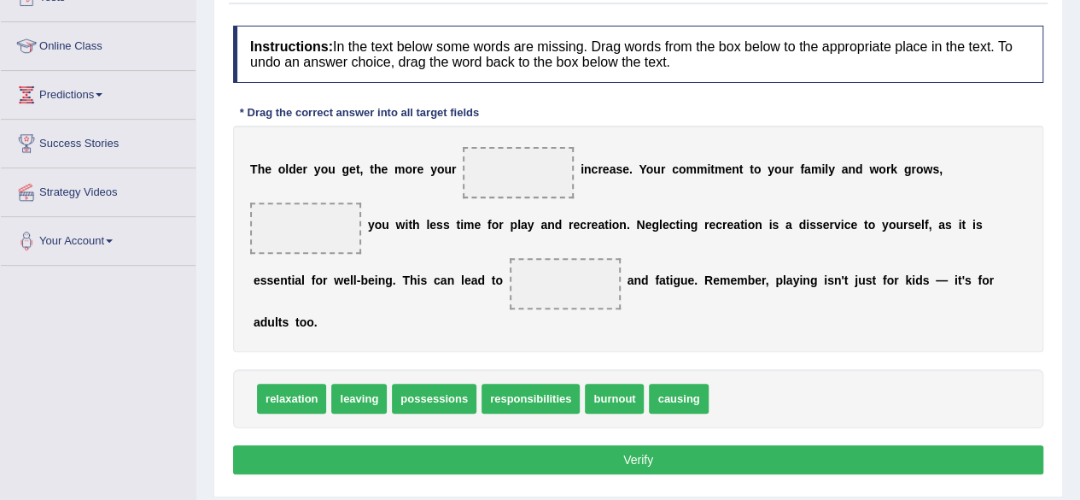
scroll to position [220, 0]
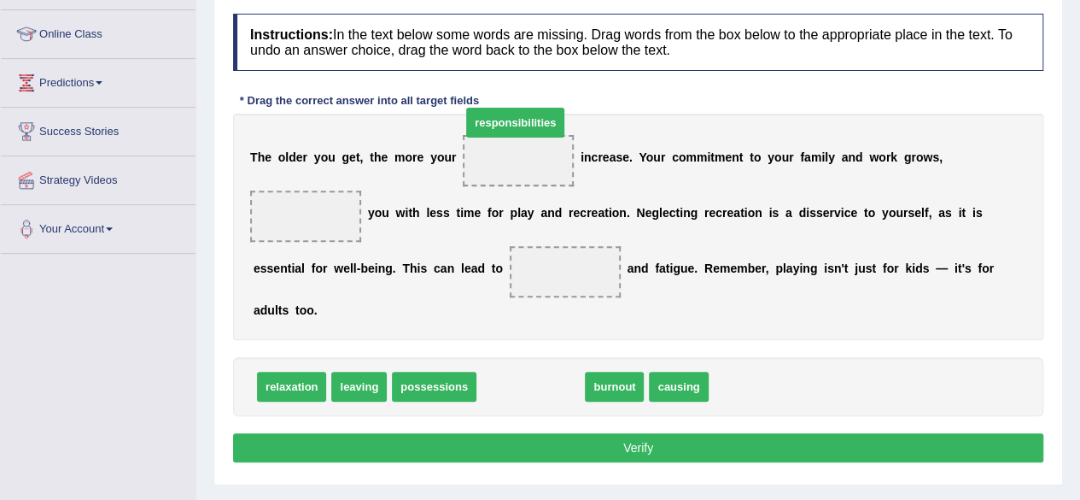
drag, startPoint x: 523, startPoint y: 388, endPoint x: 507, endPoint y: 124, distance: 264.3
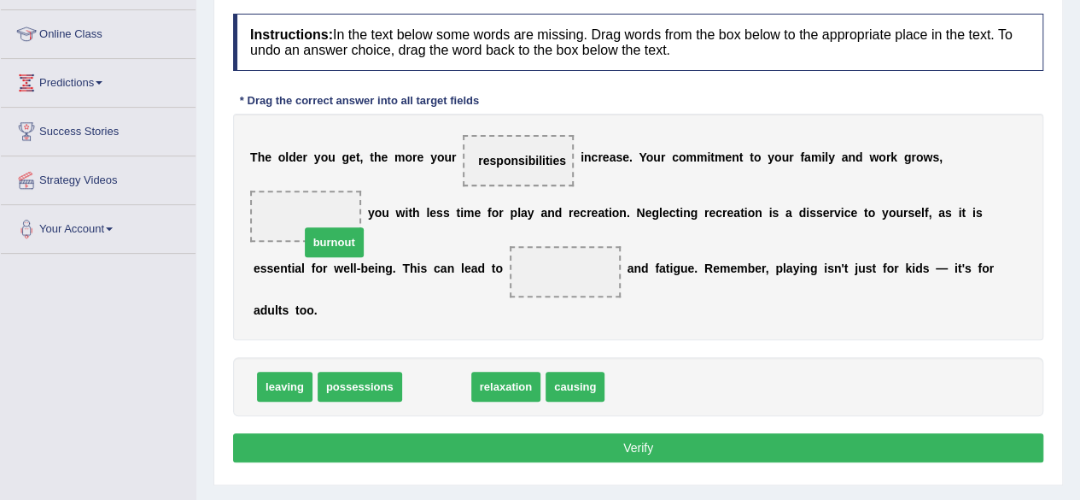
drag, startPoint x: 425, startPoint y: 376, endPoint x: 316, endPoint y: 219, distance: 190.7
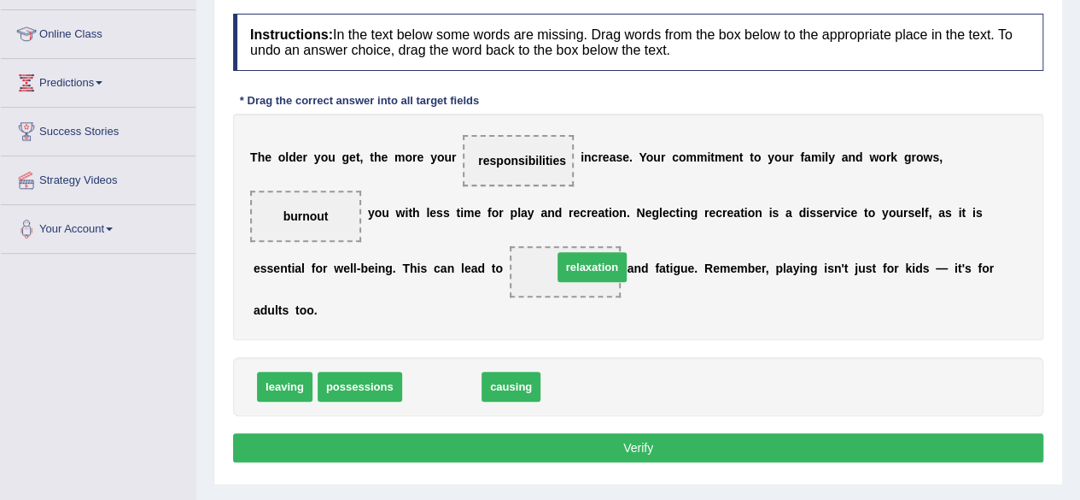
drag, startPoint x: 422, startPoint y: 383, endPoint x: 572, endPoint y: 262, distance: 193.1
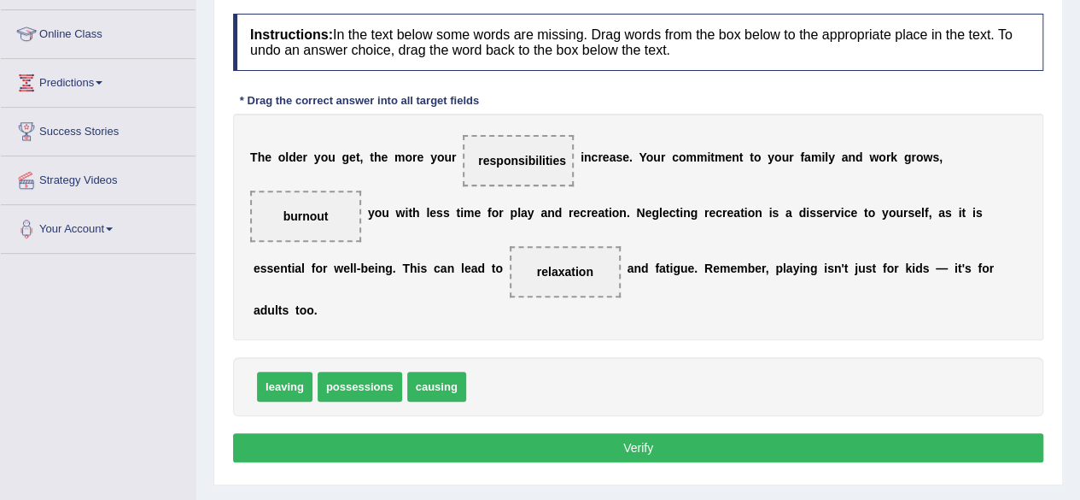
click at [615, 440] on button "Verify" at bounding box center [638, 447] width 810 height 29
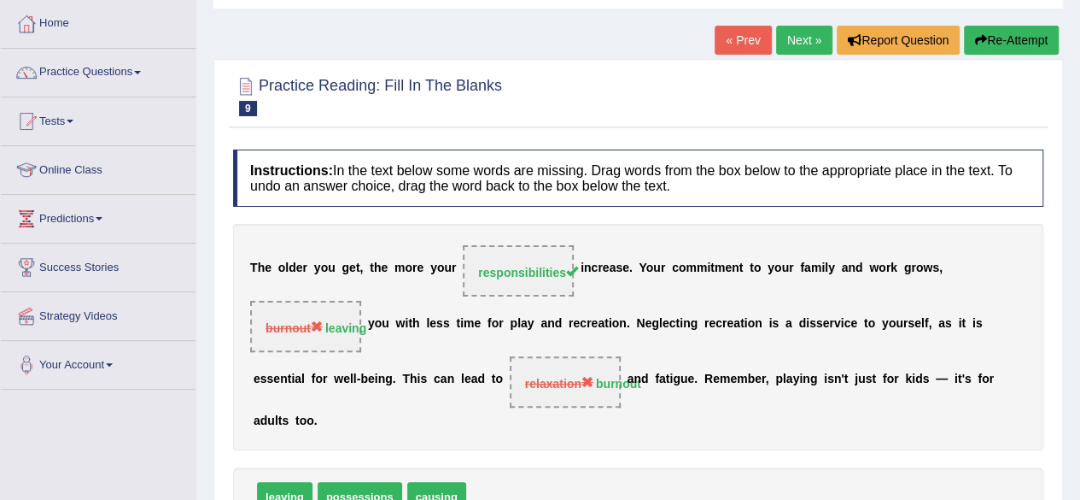
scroll to position [69, 0]
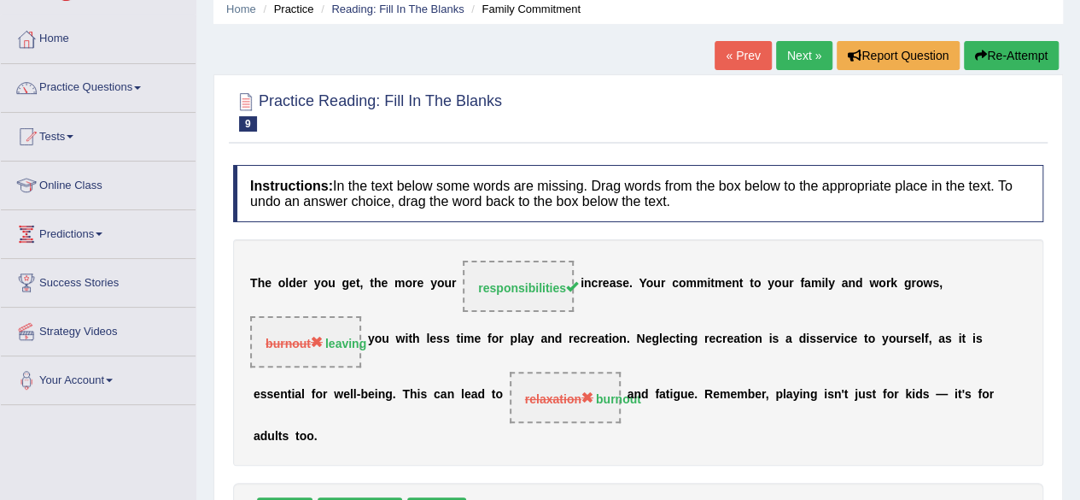
click at [1001, 57] on button "Re-Attempt" at bounding box center [1011, 55] width 95 height 29
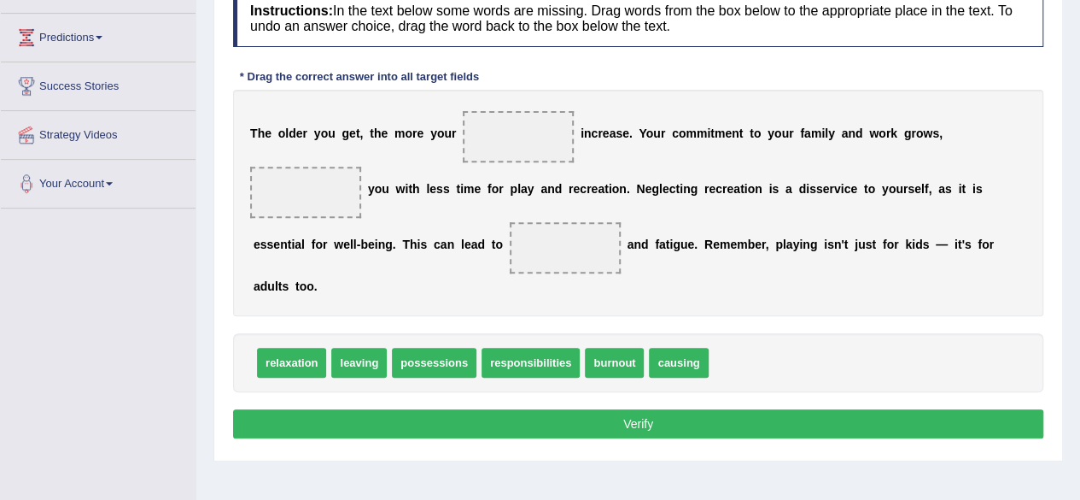
scroll to position [271, 0]
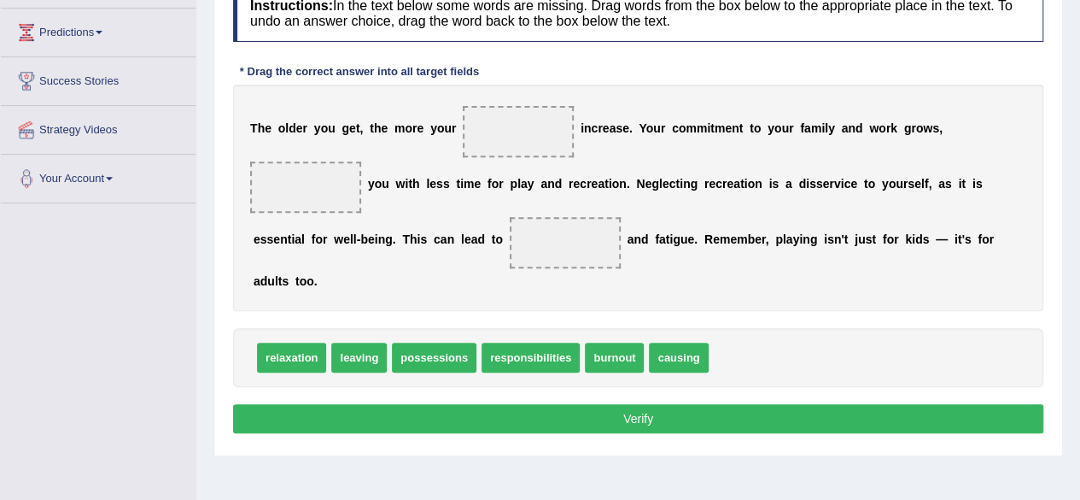
click at [543, 359] on span "responsibilities" at bounding box center [531, 357] width 98 height 30
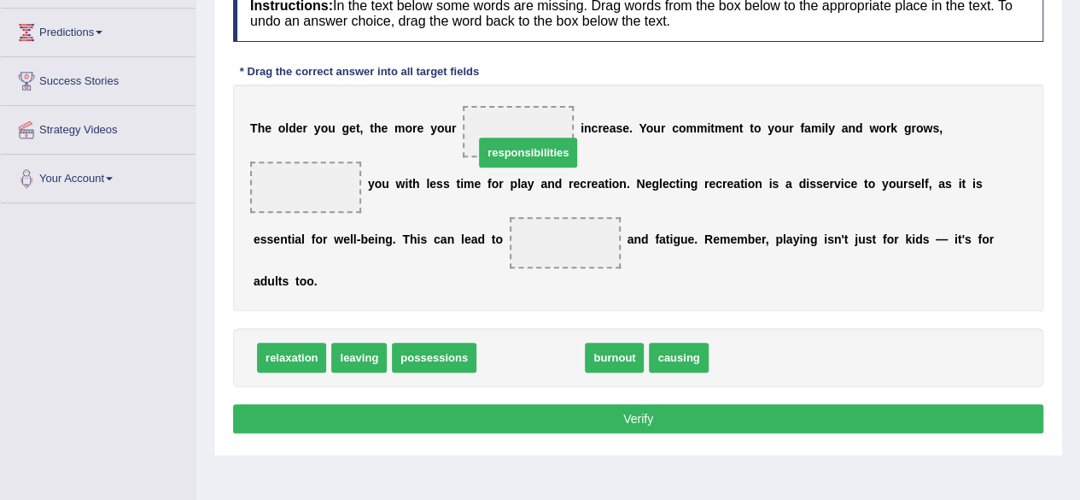
drag, startPoint x: 526, startPoint y: 348, endPoint x: 523, endPoint y: 144, distance: 203.3
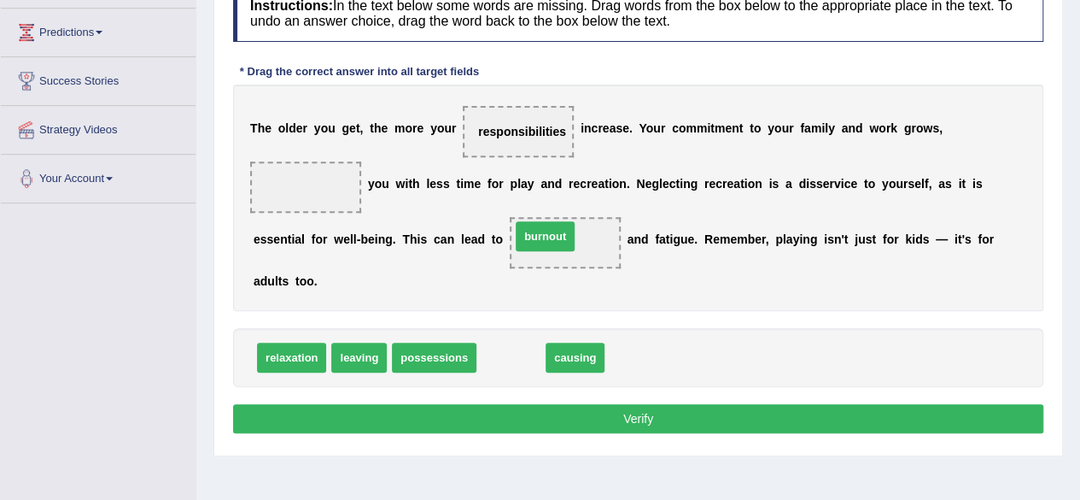
drag, startPoint x: 512, startPoint y: 349, endPoint x: 546, endPoint y: 229, distance: 125.2
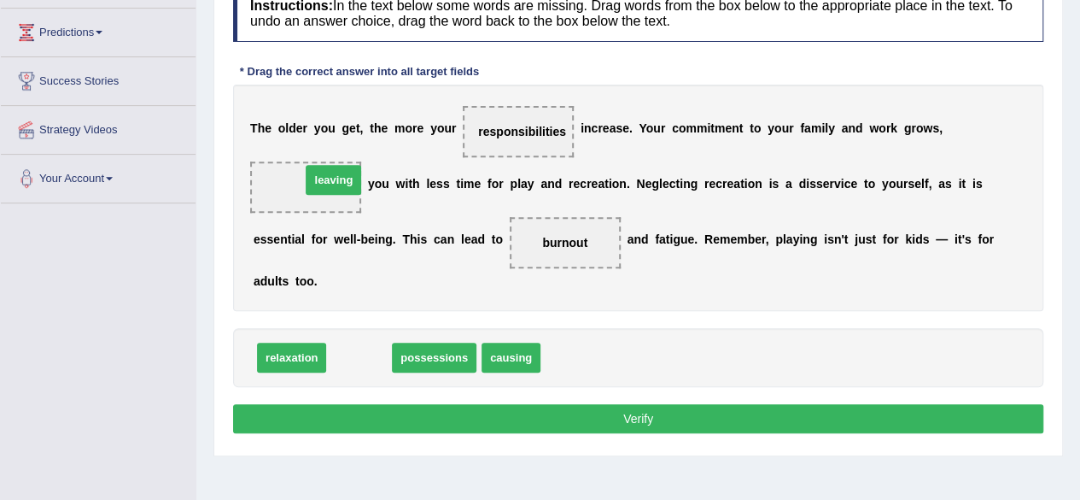
drag, startPoint x: 356, startPoint y: 354, endPoint x: 333, endPoint y: 184, distance: 172.3
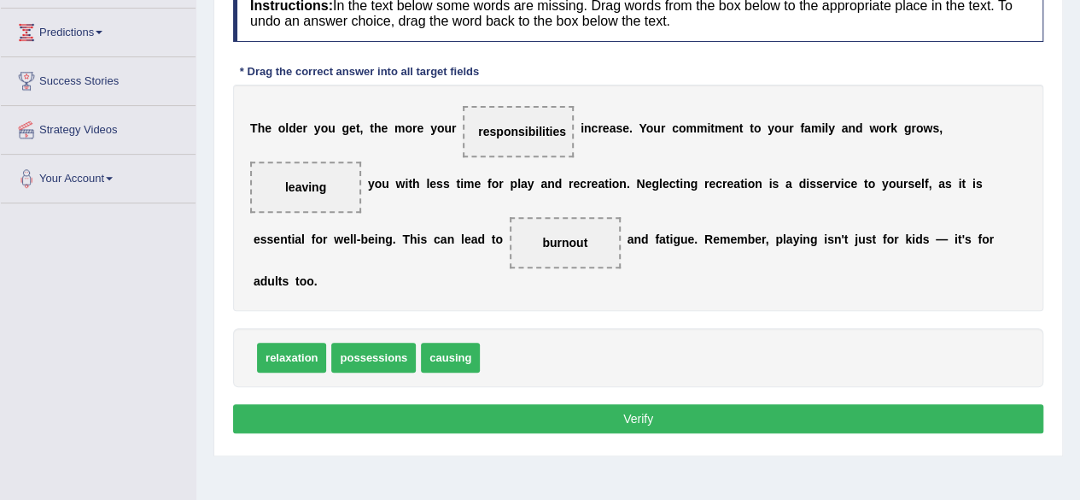
click at [543, 419] on button "Verify" at bounding box center [638, 418] width 810 height 29
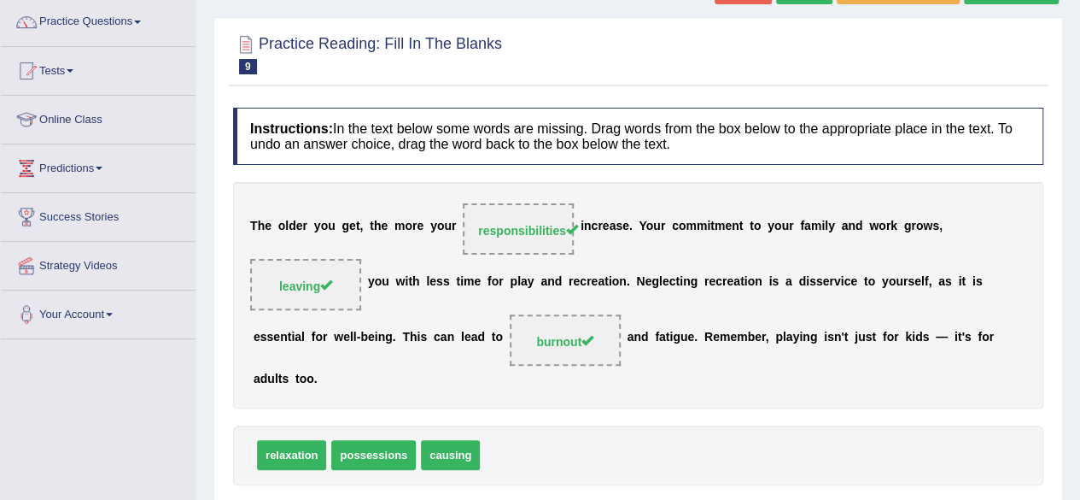
scroll to position [121, 0]
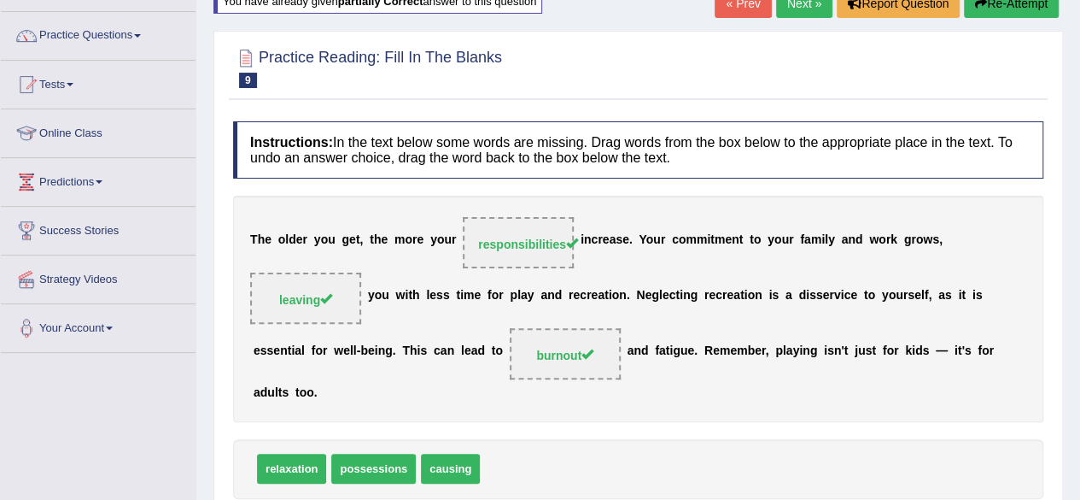
drag, startPoint x: 1077, startPoint y: 98, endPoint x: 1072, endPoint y: 72, distance: 27.0
click at [1072, 72] on div "Home Practice Reading: Fill In The Blanks Family Commitment You have already gi…" at bounding box center [638, 306] width 884 height 854
click at [800, 7] on link "Next »" at bounding box center [804, 3] width 56 height 29
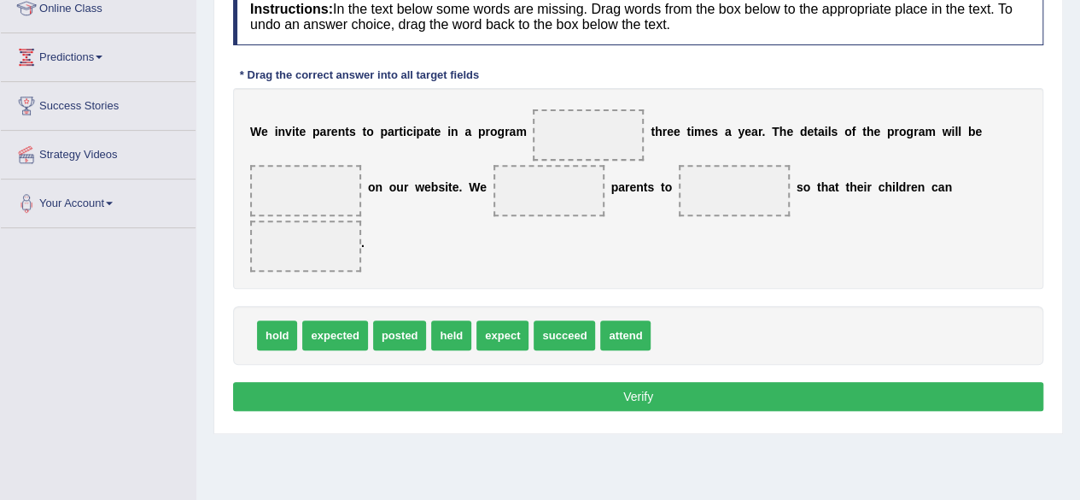
scroll to position [243, 0]
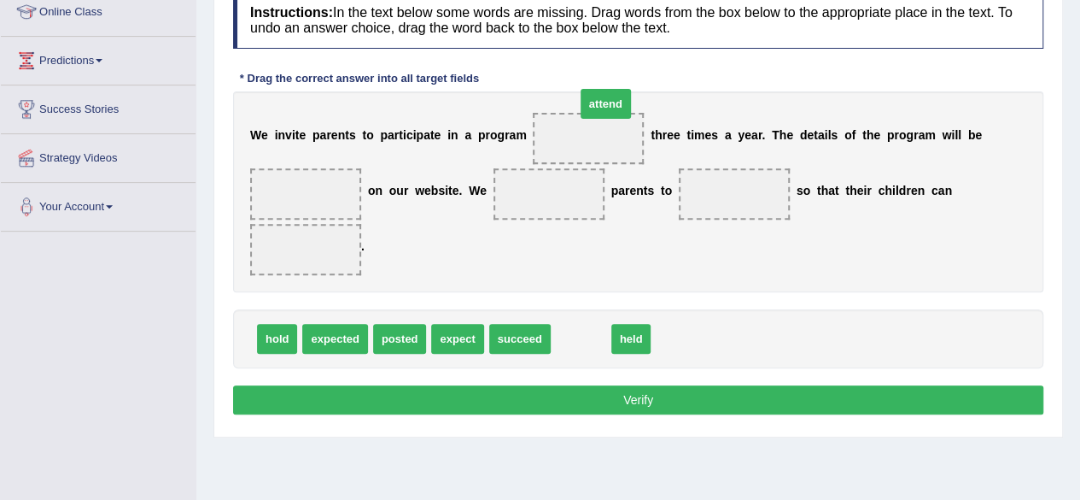
drag, startPoint x: 580, startPoint y: 326, endPoint x: 604, endPoint y: 85, distance: 242.9
click at [604, 89] on span "attend" at bounding box center [606, 104] width 50 height 30
drag, startPoint x: 584, startPoint y: 345, endPoint x: 591, endPoint y: 105, distance: 240.1
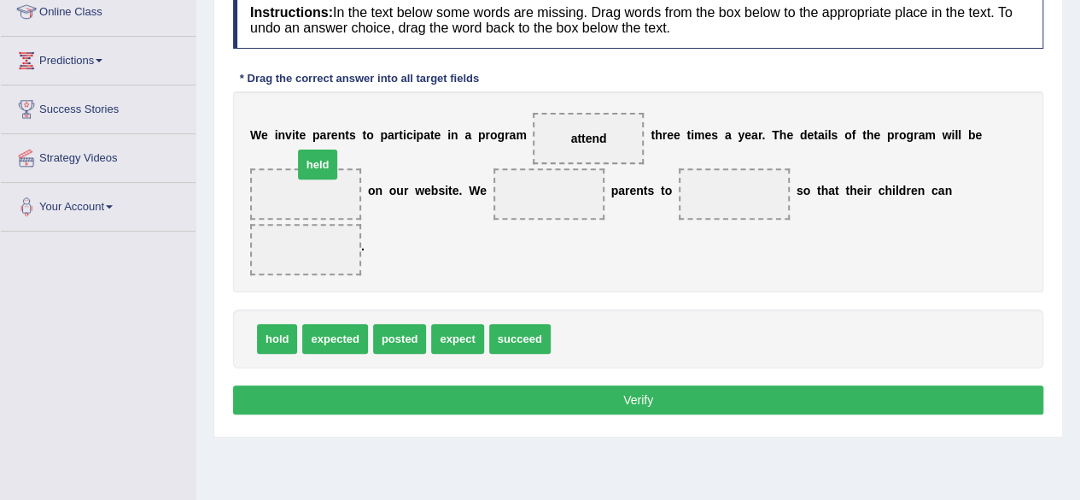
drag, startPoint x: 577, startPoint y: 330, endPoint x: 319, endPoint y: 155, distance: 312.2
drag, startPoint x: 294, startPoint y: 191, endPoint x: 634, endPoint y: 360, distance: 380.0
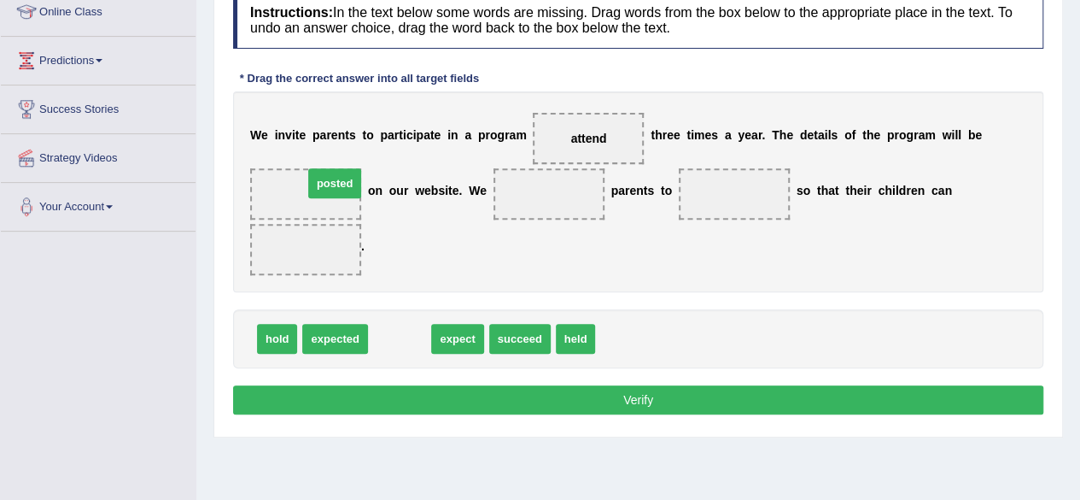
drag, startPoint x: 388, startPoint y: 332, endPoint x: 318, endPoint y: 153, distance: 192.5
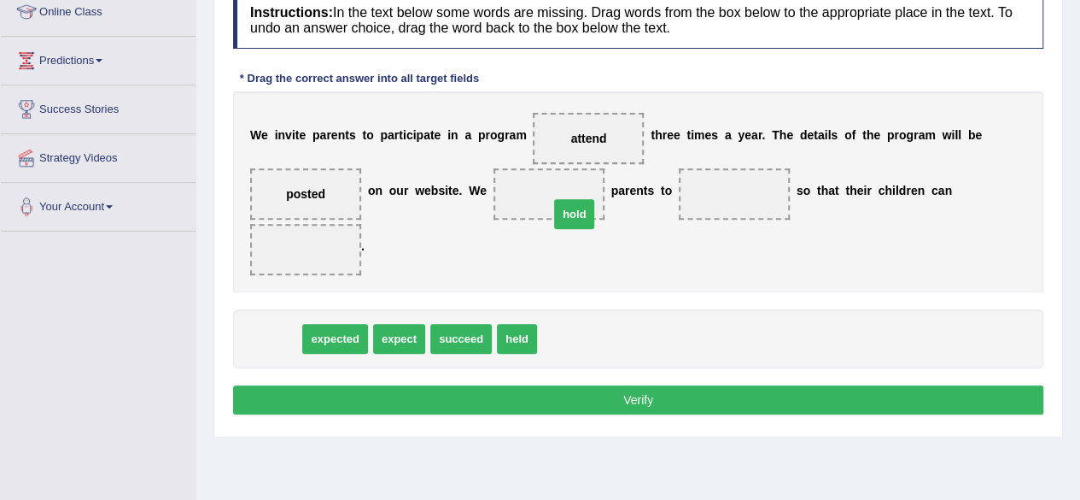
drag, startPoint x: 278, startPoint y: 330, endPoint x: 570, endPoint y: 204, distance: 317.4
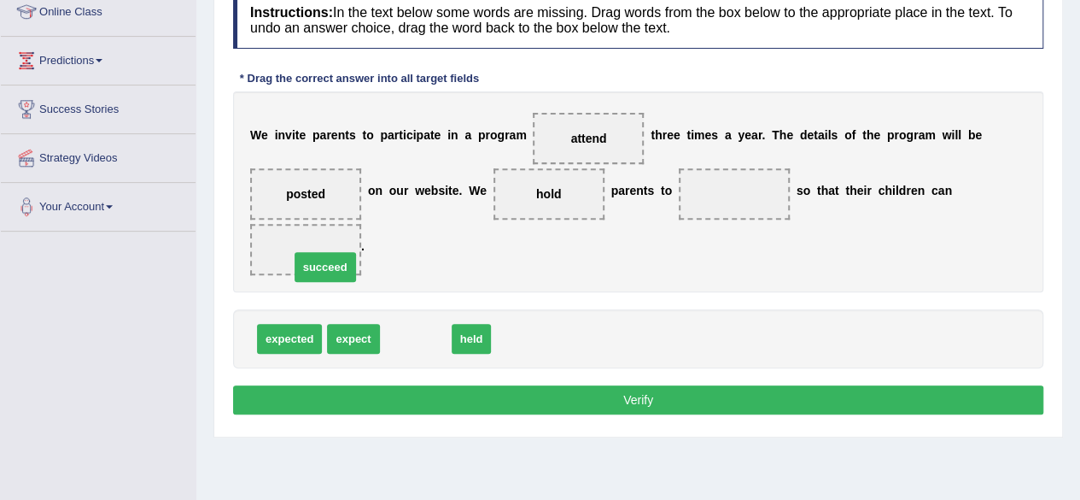
drag, startPoint x: 429, startPoint y: 330, endPoint x: 336, endPoint y: 259, distance: 117.5
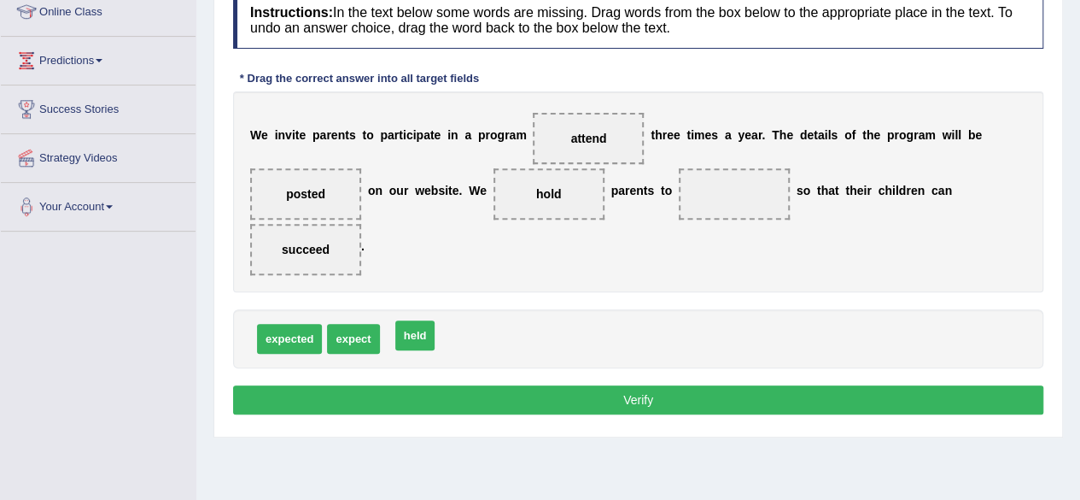
drag, startPoint x: 405, startPoint y: 334, endPoint x: 418, endPoint y: 325, distance: 16.6
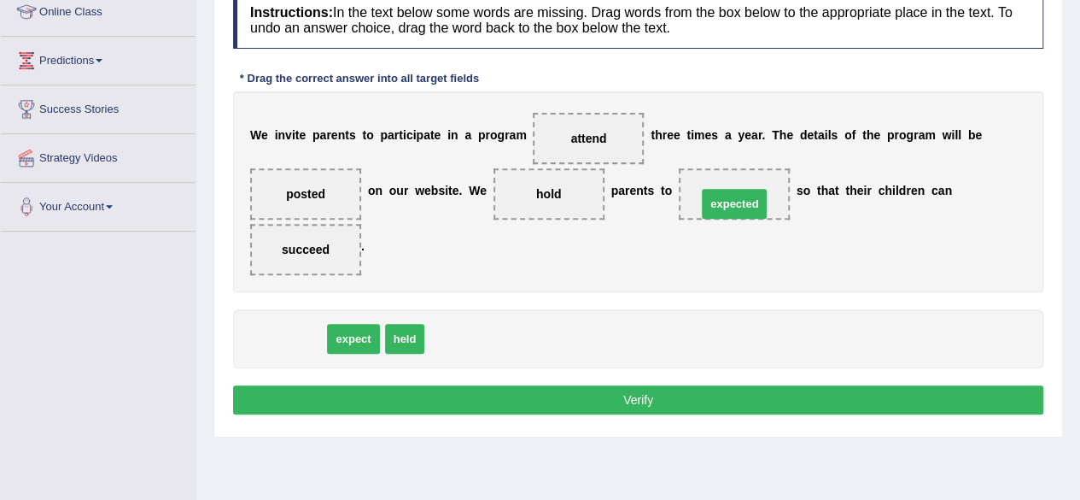
drag, startPoint x: 277, startPoint y: 339, endPoint x: 745, endPoint y: 203, distance: 487.3
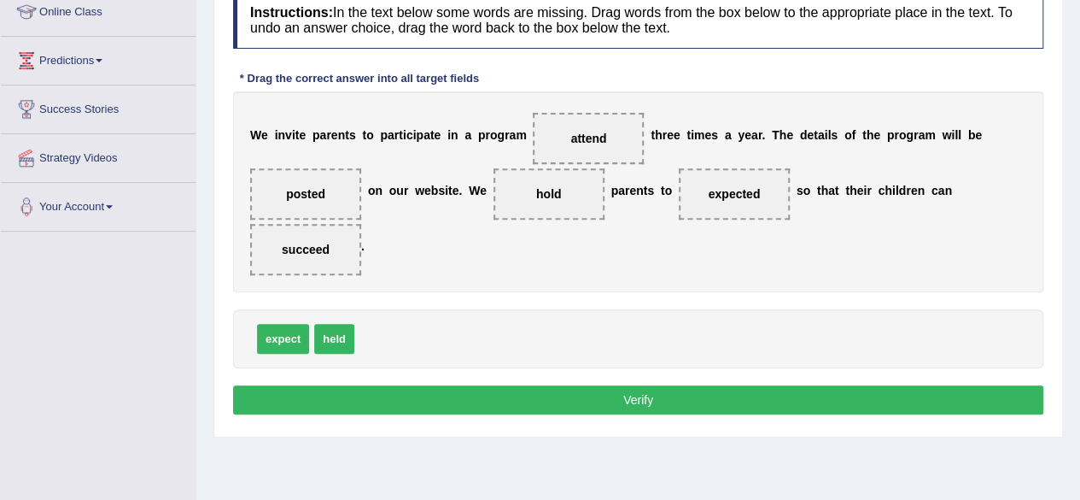
click at [658, 398] on button "Verify" at bounding box center [638, 399] width 810 height 29
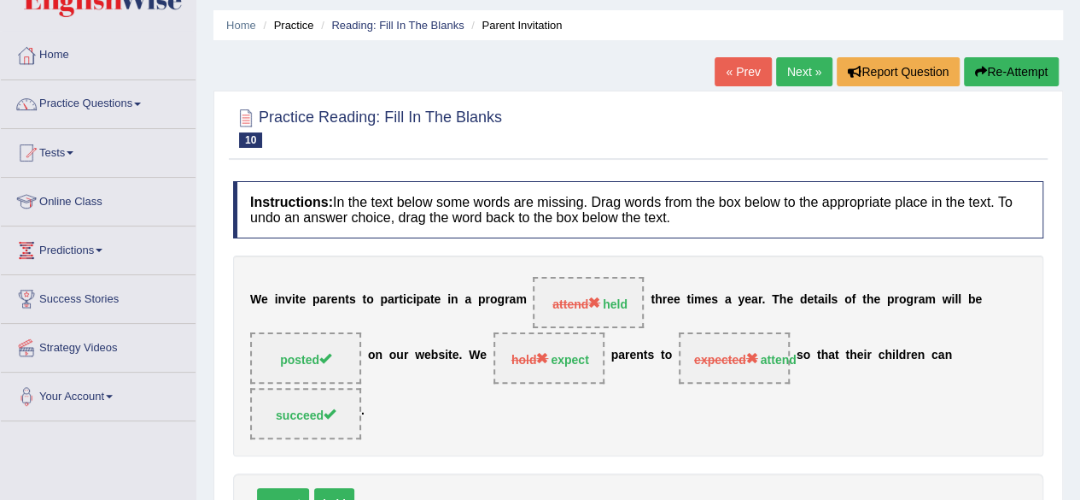
scroll to position [55, 0]
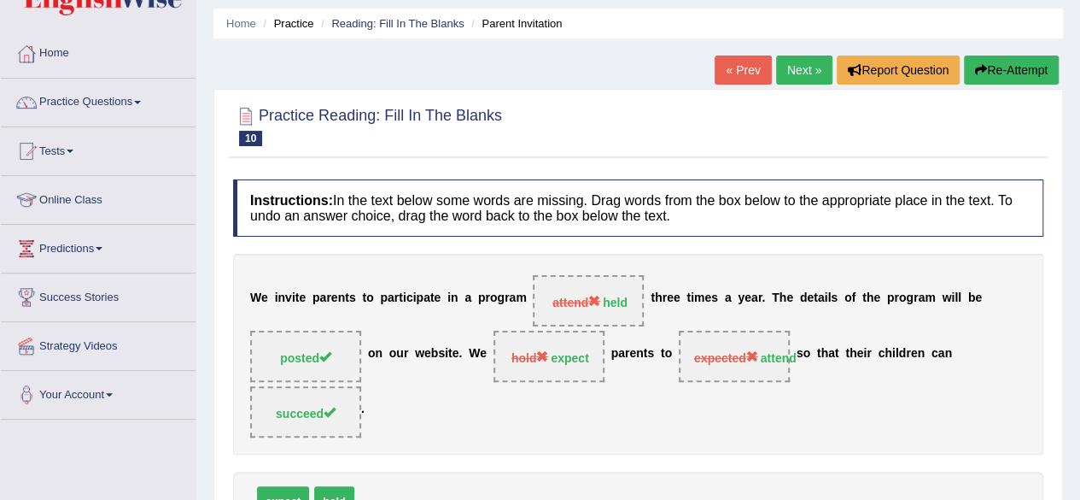
click at [801, 78] on link "Next »" at bounding box center [804, 70] width 56 height 29
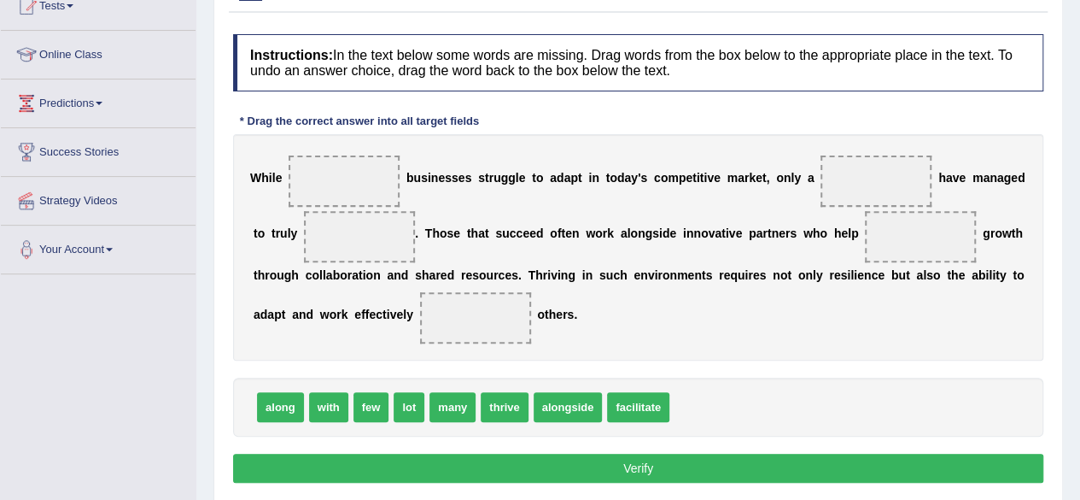
scroll to position [193, 0]
